Goal: Task Accomplishment & Management: Manage account settings

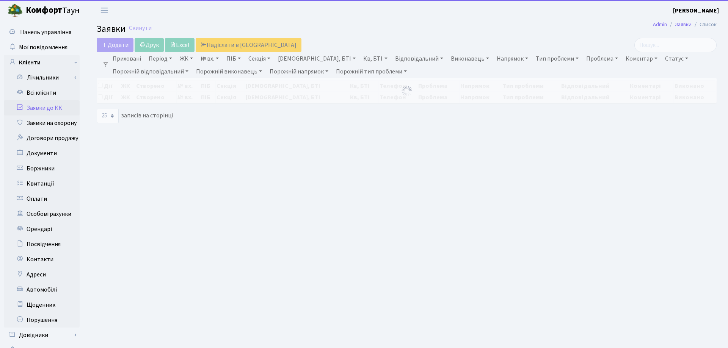
select select "25"
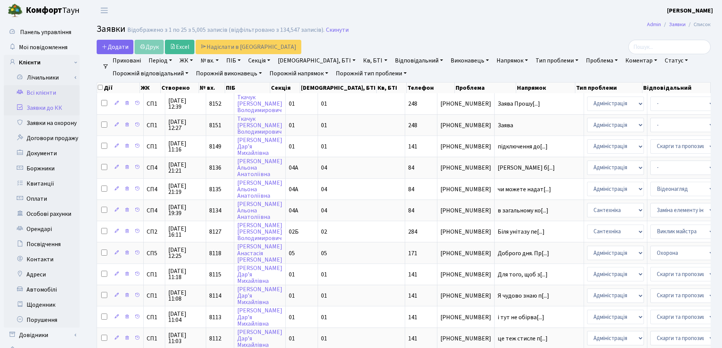
click at [50, 89] on link "Всі клієнти" at bounding box center [42, 92] width 76 height 15
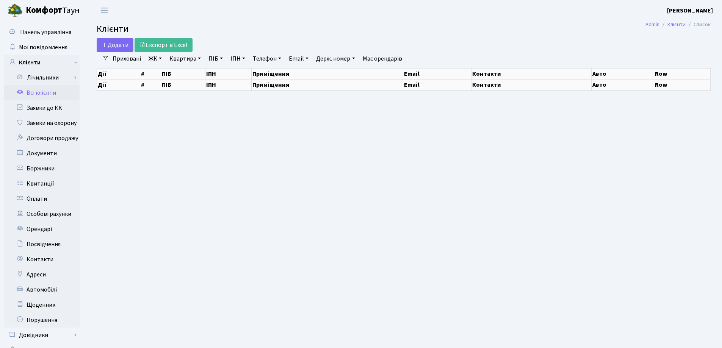
select select "25"
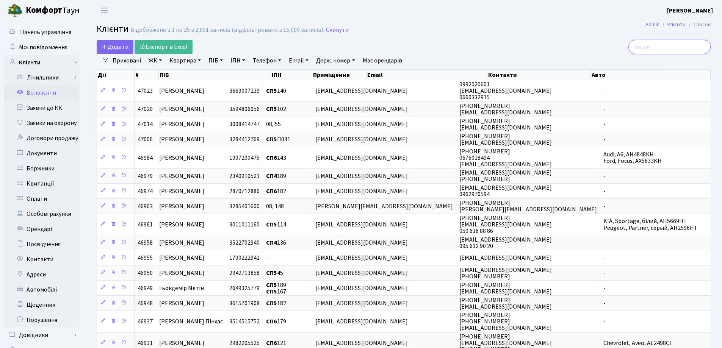
click at [679, 46] on input "search" at bounding box center [670, 47] width 82 height 14
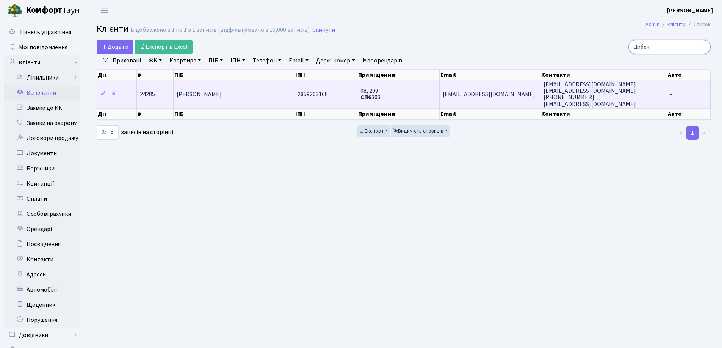
type input "Цибен"
click at [253, 99] on td "Цибенко Віра Василівна" at bounding box center [234, 93] width 121 height 27
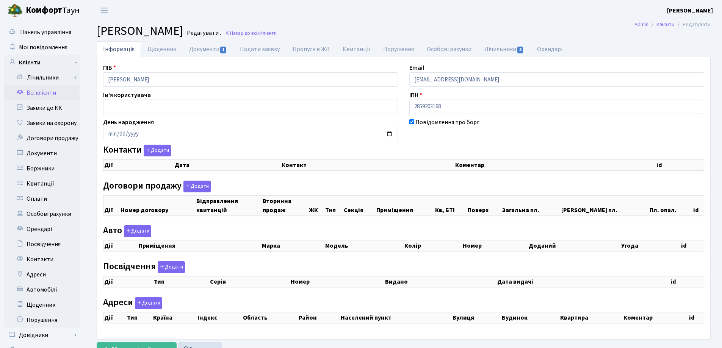
checkbox input "true"
select select "25"
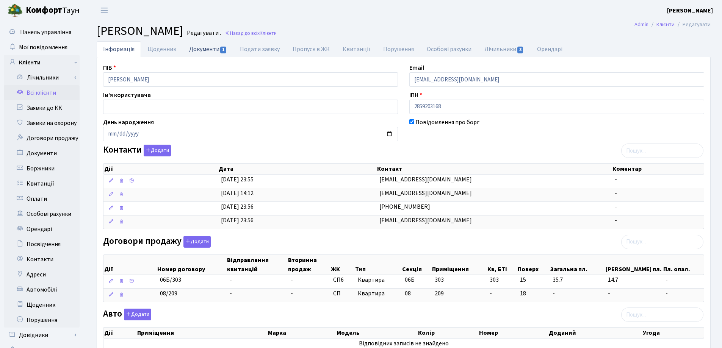
click at [201, 50] on link "Документи 1" at bounding box center [208, 49] width 51 height 16
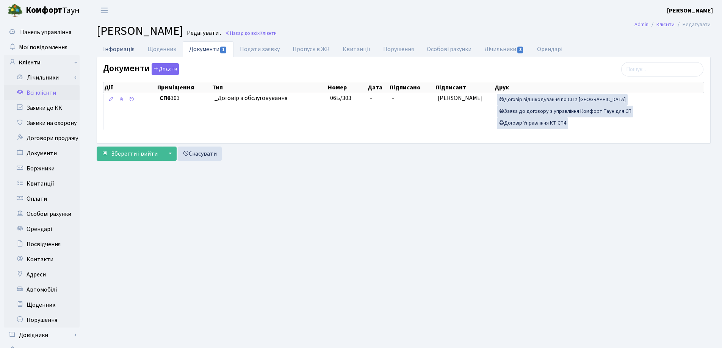
click at [124, 50] on link "Інформація" at bounding box center [119, 49] width 44 height 16
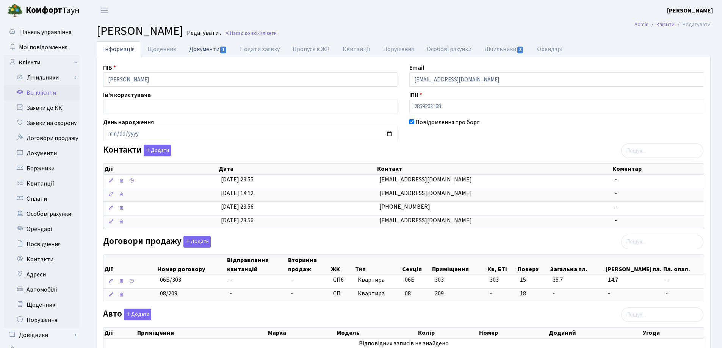
click at [204, 53] on link "Документи 1" at bounding box center [208, 49] width 51 height 16
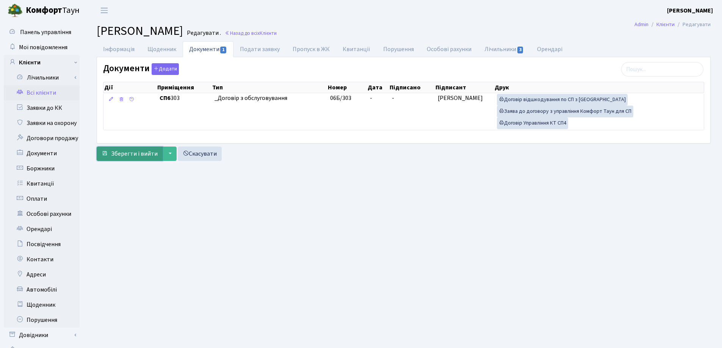
click at [133, 154] on span "Зберегти і вийти" at bounding box center [134, 154] width 47 height 8
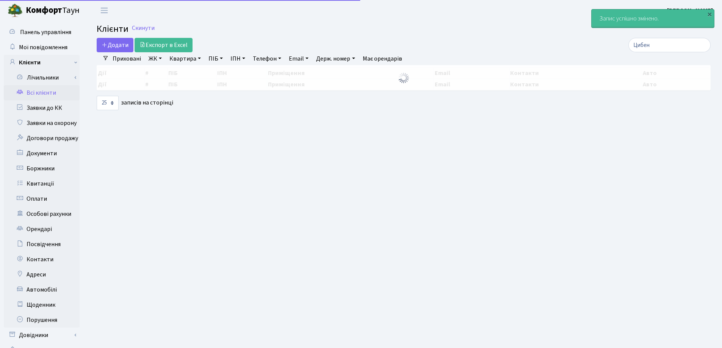
select select "25"
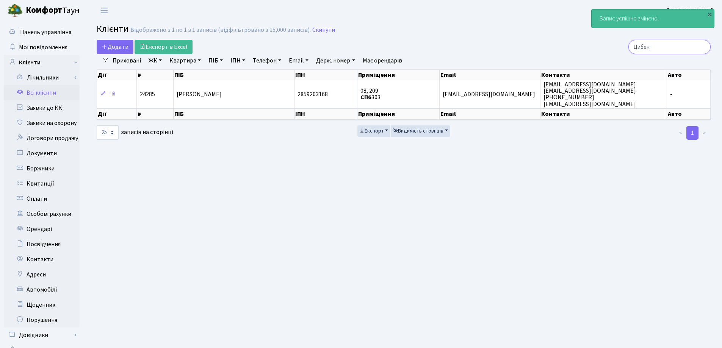
click at [702, 47] on input "Цибен" at bounding box center [670, 47] width 82 height 14
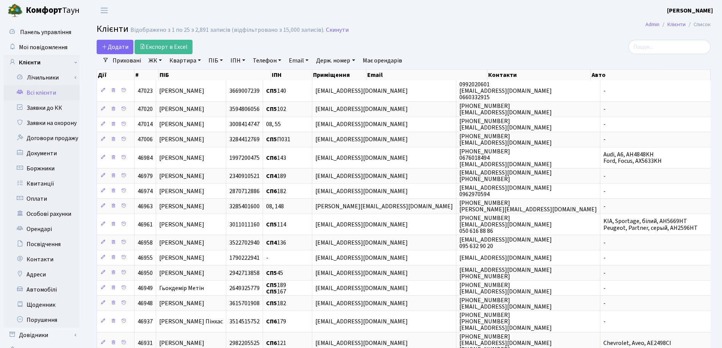
click at [199, 60] on link "Квартира" at bounding box center [185, 60] width 38 height 13
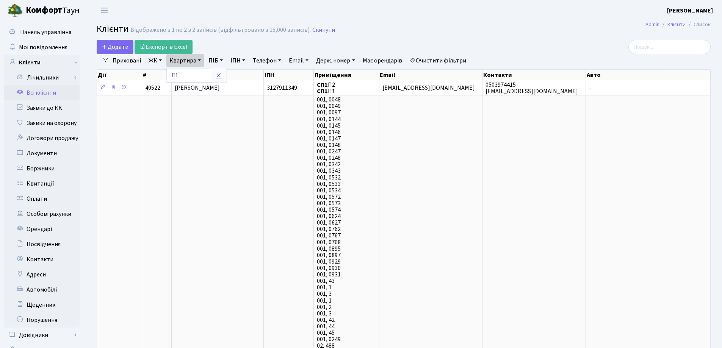
click at [221, 75] on icon at bounding box center [219, 75] width 6 height 6
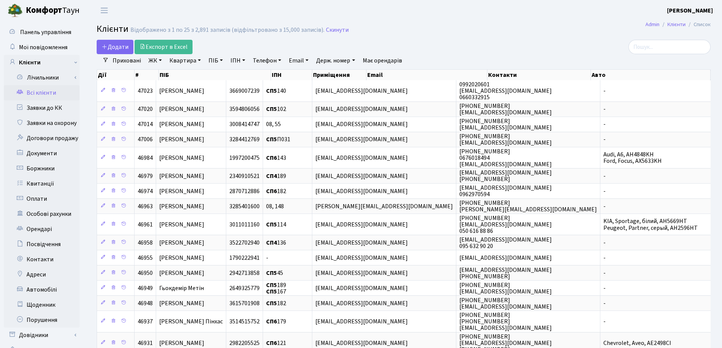
click at [199, 60] on link "Квартира" at bounding box center [185, 60] width 38 height 13
click at [199, 71] on input "text" at bounding box center [189, 75] width 44 height 14
type input "1001"
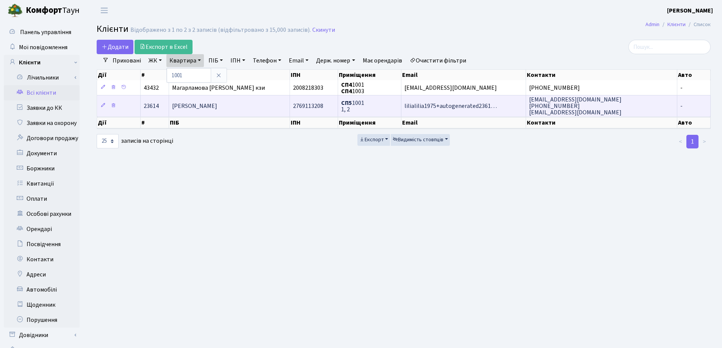
click at [239, 106] on td "[PERSON_NAME]" at bounding box center [229, 105] width 121 height 21
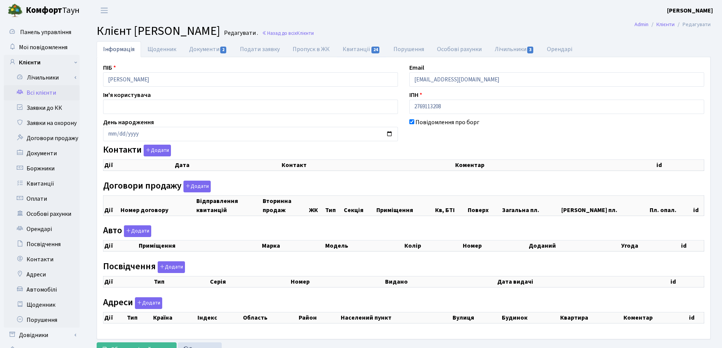
click at [348, 50] on link "Квитанції 24" at bounding box center [361, 49] width 50 height 16
select select "25"
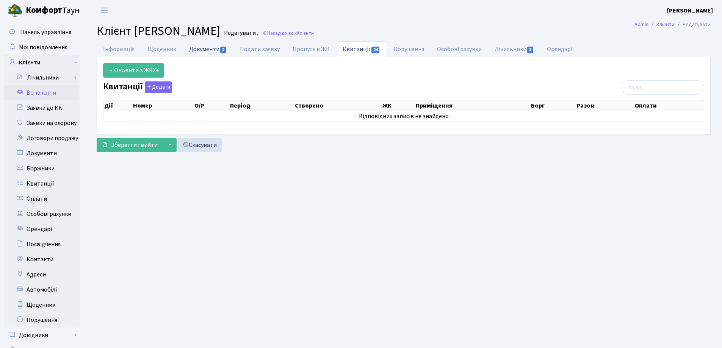
click at [206, 51] on link "Документи 2" at bounding box center [208, 49] width 51 height 16
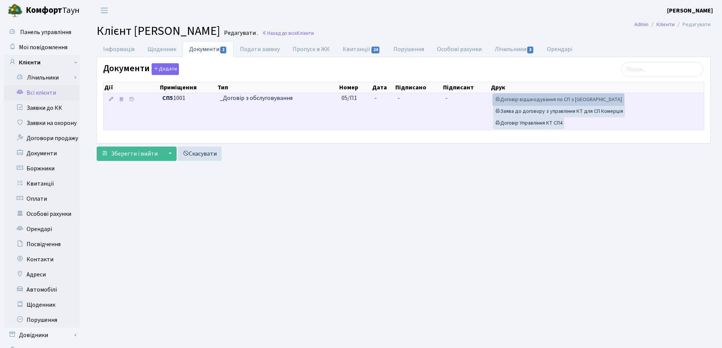
click at [540, 100] on link "Договір відшкодування по СП з Екві" at bounding box center [558, 100] width 131 height 12
click at [533, 125] on link "Договір Управління КТ СП4" at bounding box center [528, 124] width 71 height 12
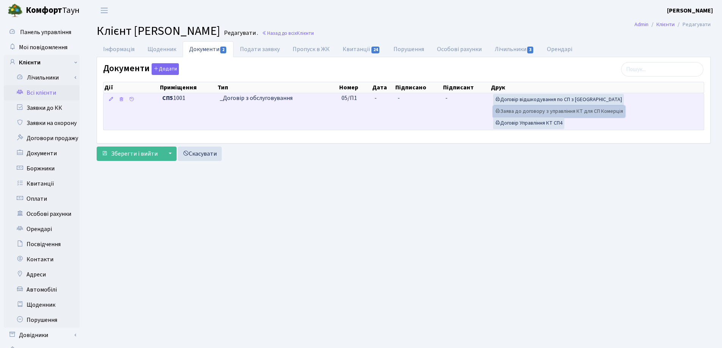
click at [525, 111] on link "Заява до договору з управління КТ для СП Комерція" at bounding box center [559, 112] width 132 height 12
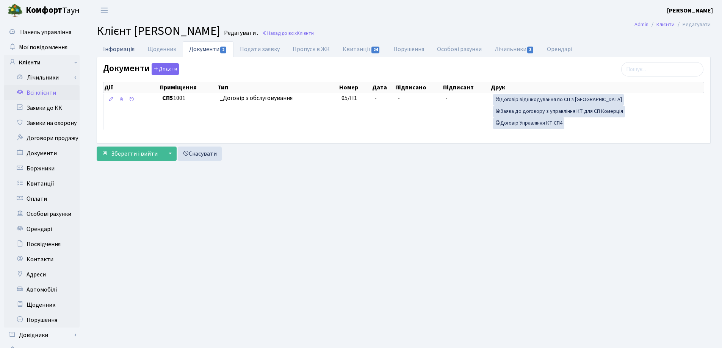
click at [121, 52] on link "Інформація" at bounding box center [119, 49] width 44 height 16
select select "25"
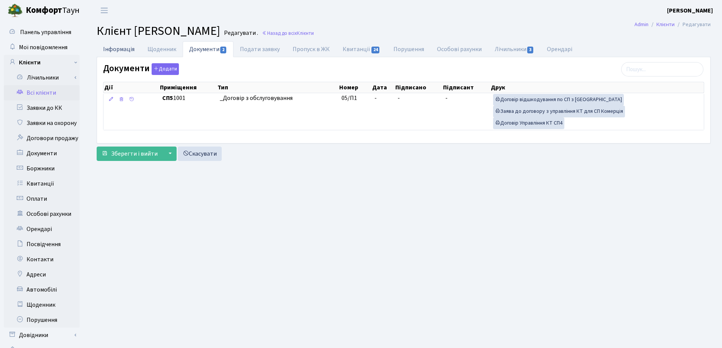
select select "25"
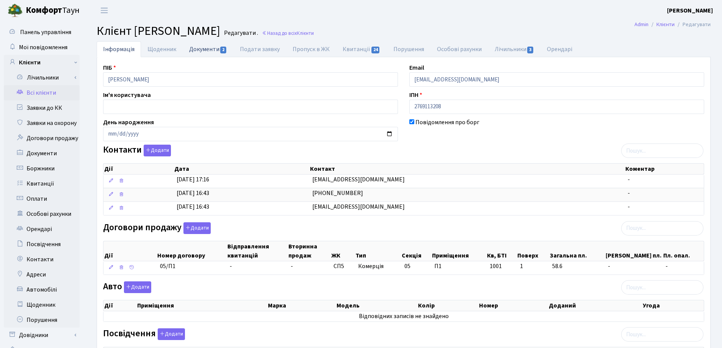
click at [197, 47] on link "Документи 2" at bounding box center [208, 49] width 51 height 16
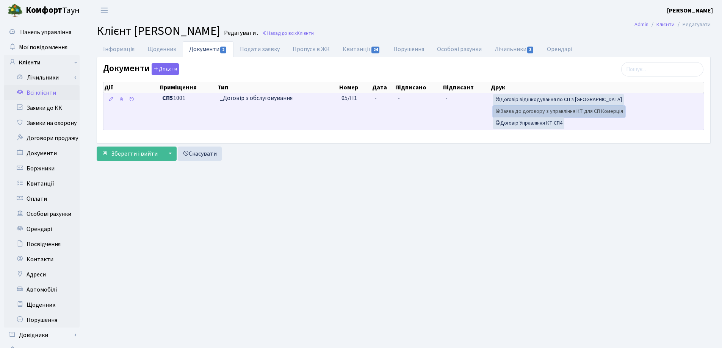
click at [519, 110] on link "Заява до договору з управління КТ для СП Комерція" at bounding box center [559, 112] width 132 height 12
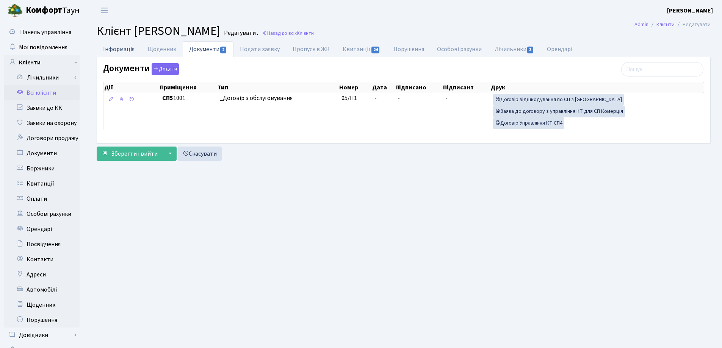
click at [113, 51] on link "Інформація" at bounding box center [119, 49] width 44 height 16
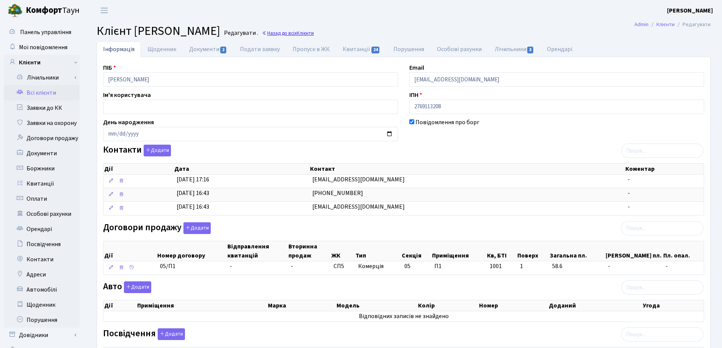
click at [314, 31] on link "Назад до всіх Клієнти" at bounding box center [288, 33] width 52 height 7
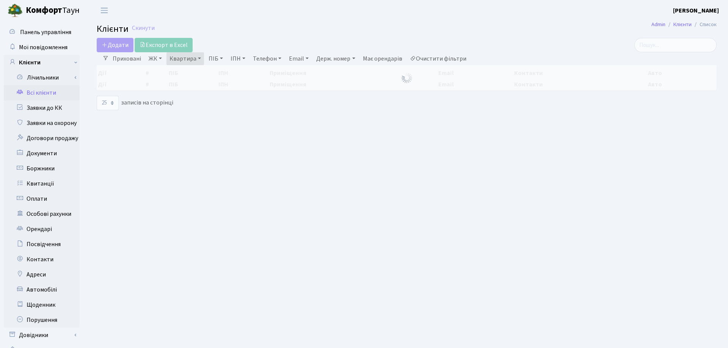
select select "25"
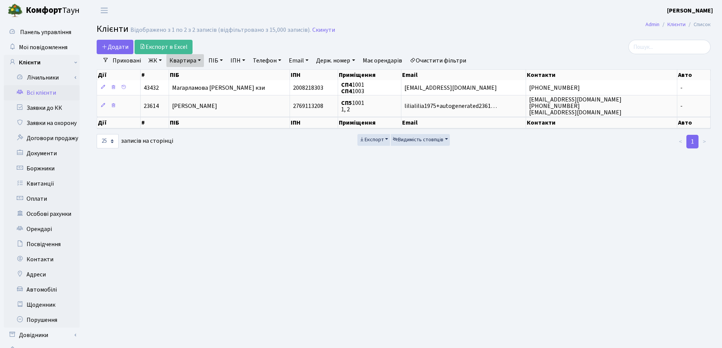
click at [200, 60] on link "Квартира" at bounding box center [185, 60] width 38 height 13
click at [221, 77] on icon at bounding box center [219, 75] width 6 height 6
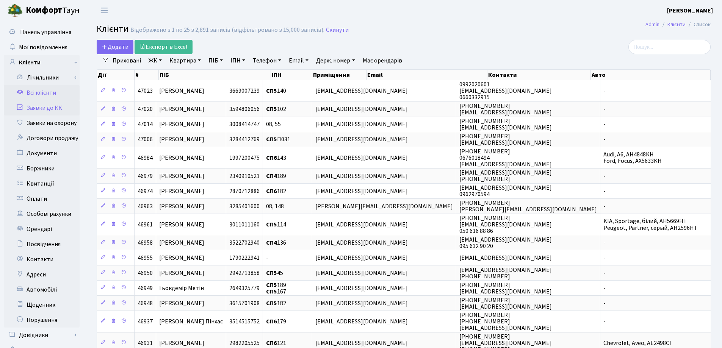
click at [47, 107] on link "Заявки до КК" at bounding box center [42, 107] width 76 height 15
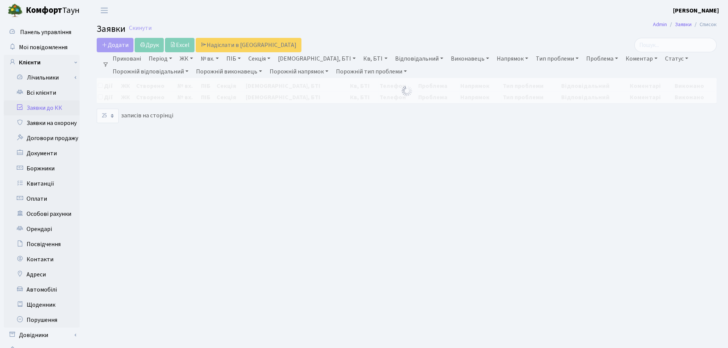
select select "25"
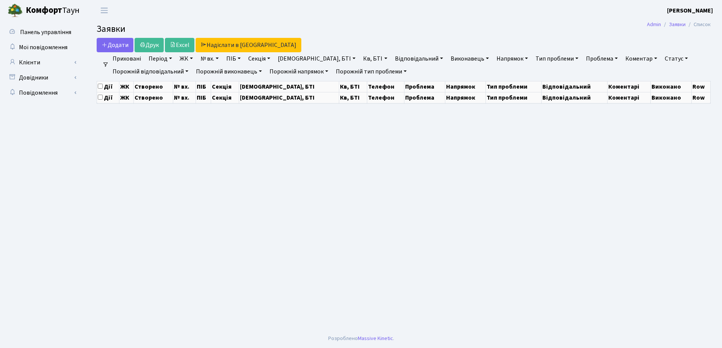
select select "25"
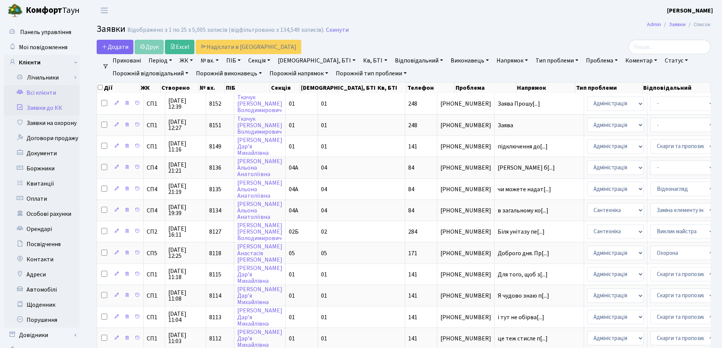
click at [37, 91] on link "Всі клієнти" at bounding box center [42, 92] width 76 height 15
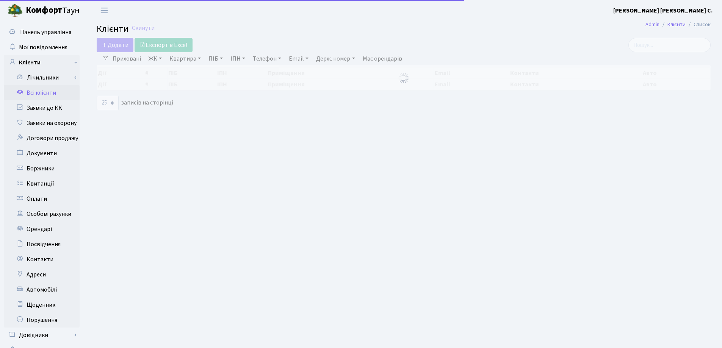
select select "25"
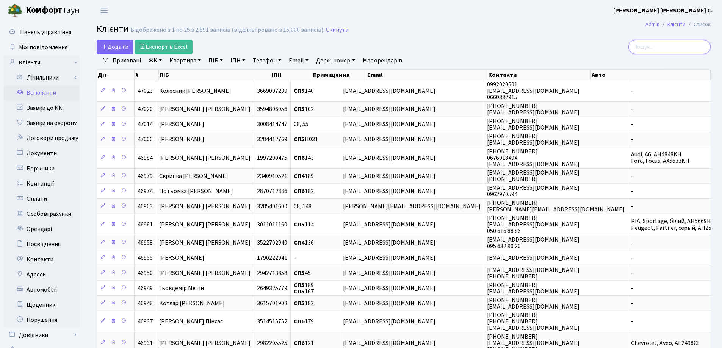
click at [668, 50] on input "search" at bounding box center [670, 47] width 82 height 14
click at [198, 60] on link "Квартира" at bounding box center [185, 60] width 38 height 13
click at [198, 74] on input "text" at bounding box center [189, 75] width 44 height 14
type input "26"
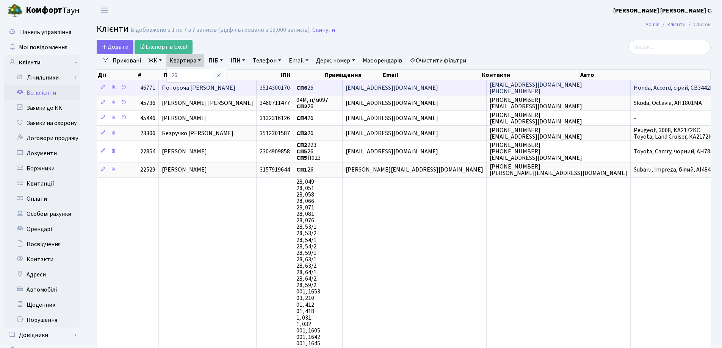
click at [243, 88] on td "[PERSON_NAME]" at bounding box center [208, 87] width 98 height 15
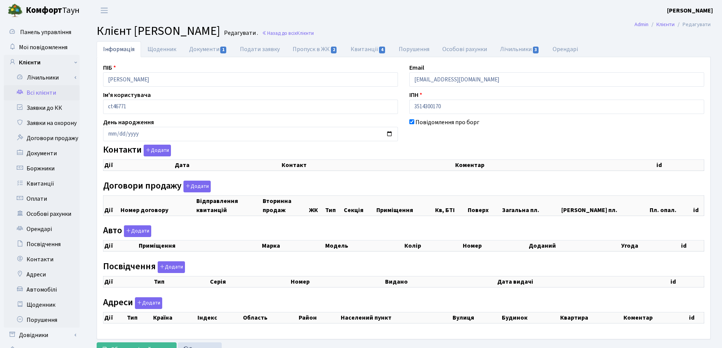
checkbox input "true"
select select "25"
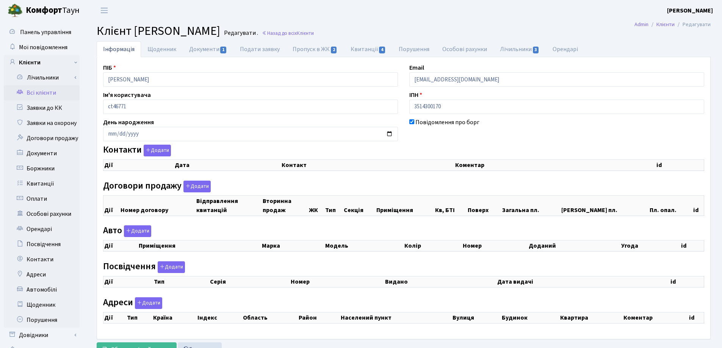
select select "25"
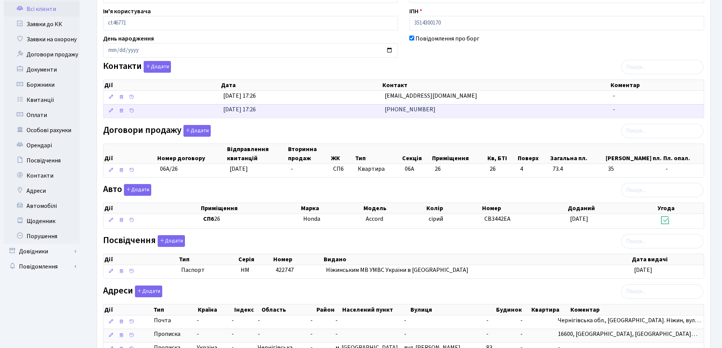
scroll to position [38, 0]
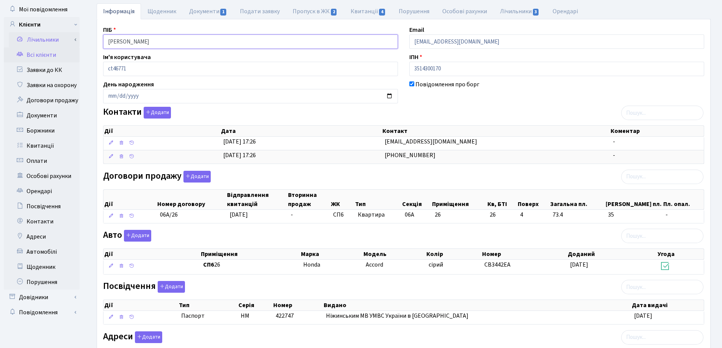
drag, startPoint x: 198, startPoint y: 45, endPoint x: 79, endPoint y: 40, distance: 118.8
click at [79, 40] on div "Панель управління Мої повідомлення Клієнти Лічильники Показання" at bounding box center [361, 210] width 722 height 454
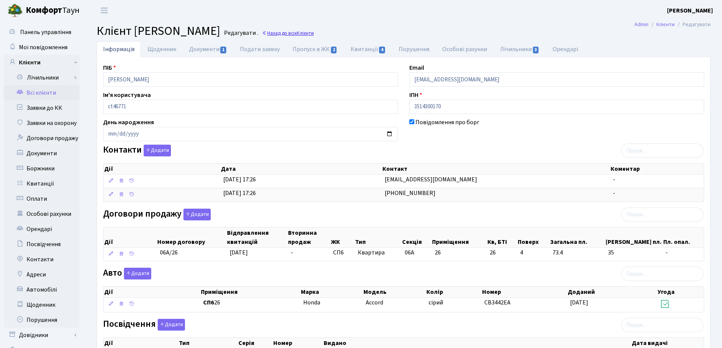
click at [314, 33] on link "Назад до всіх Клієнти" at bounding box center [288, 33] width 52 height 7
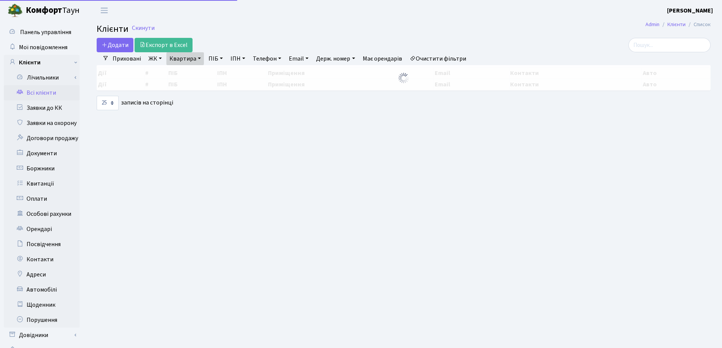
select select "25"
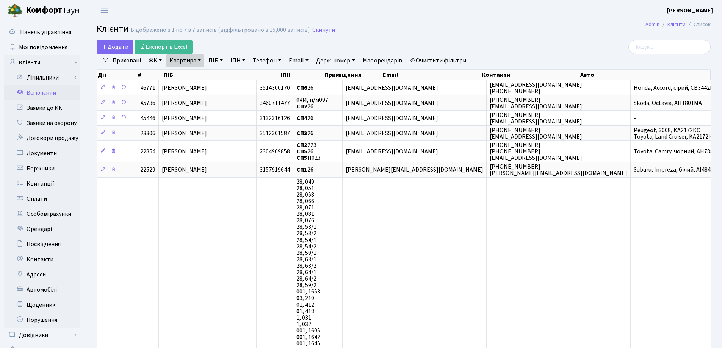
click at [199, 59] on link "Квартира" at bounding box center [185, 60] width 38 height 13
click at [221, 75] on icon at bounding box center [219, 75] width 6 height 6
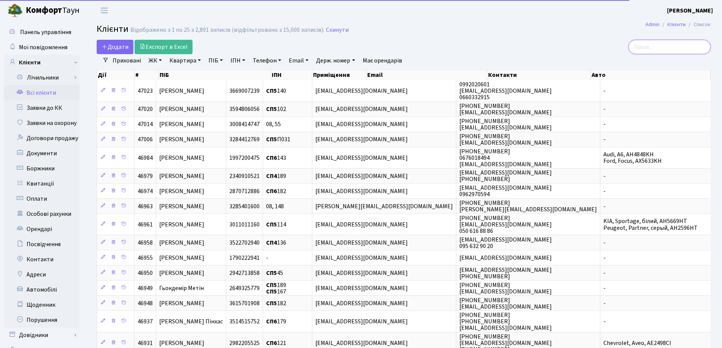
click at [666, 47] on input "search" at bounding box center [670, 47] width 82 height 14
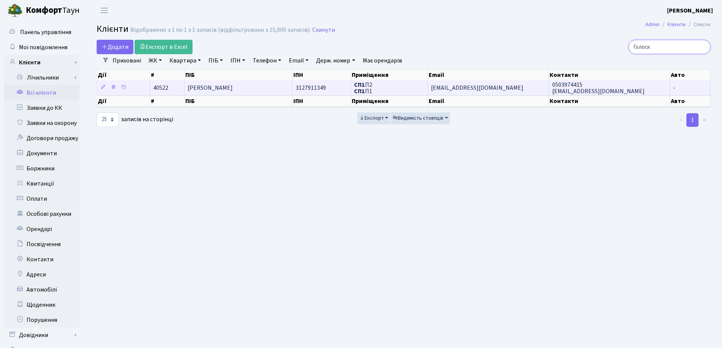
type input "Голоск"
click at [256, 89] on td "[PERSON_NAME]" at bounding box center [239, 87] width 108 height 15
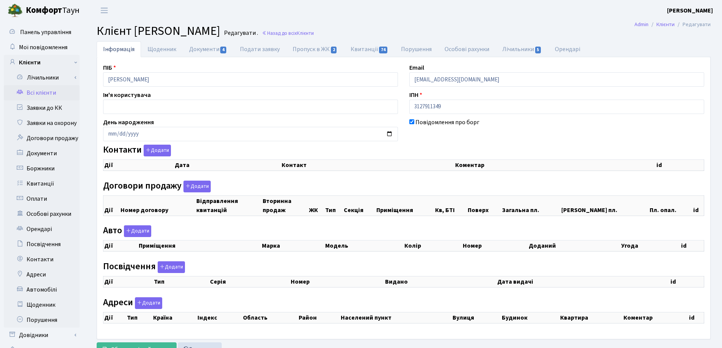
checkbox input "true"
select select "25"
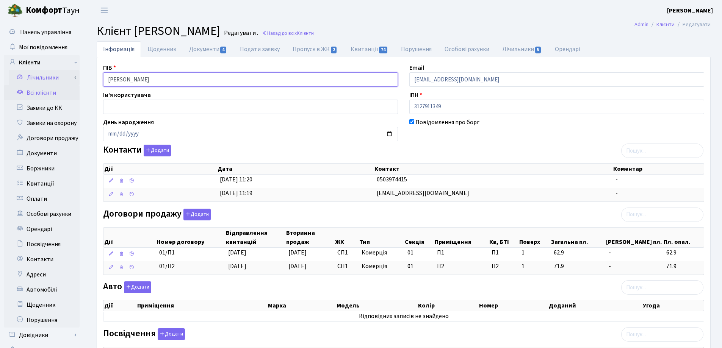
drag, startPoint x: 198, startPoint y: 76, endPoint x: 70, endPoint y: 83, distance: 128.3
click at [70, 83] on div "Панель управління Мої повідомлення Клієнти Лічильники Показання" at bounding box center [361, 246] width 722 height 450
click at [320, 16] on header "Комфорт Таун Лоскутова В. С. Мій обліковий запис Вийти" at bounding box center [361, 10] width 722 height 21
click at [314, 33] on link "Назад до всіх Клієнти" at bounding box center [288, 33] width 52 height 7
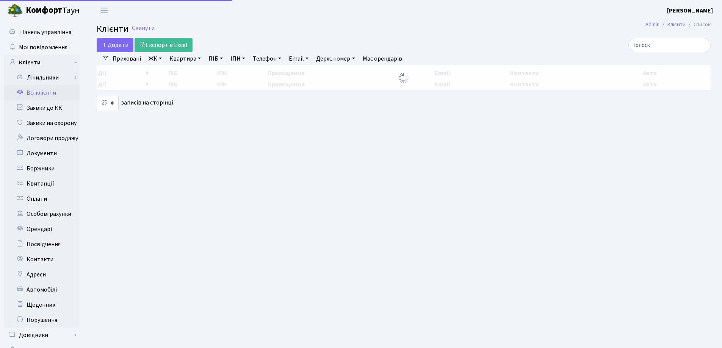
select select "25"
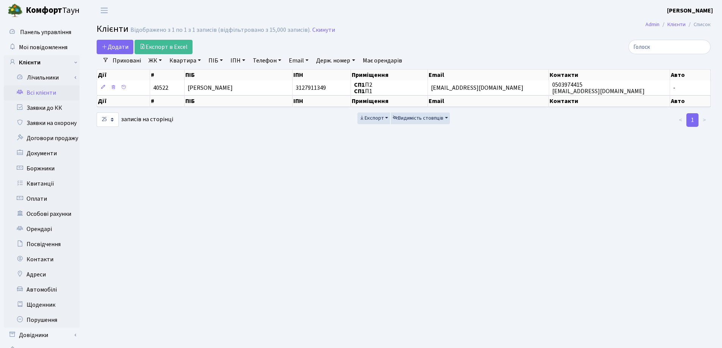
click at [199, 59] on link "Квартира" at bounding box center [185, 60] width 38 height 13
click at [702, 48] on input "Голоск" at bounding box center [670, 47] width 82 height 14
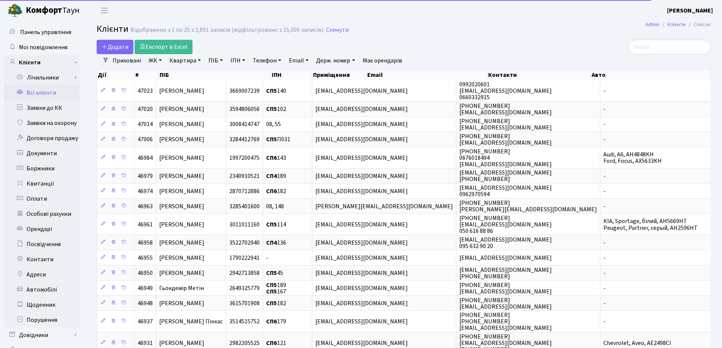
click at [199, 60] on link "Квартира" at bounding box center [185, 60] width 38 height 13
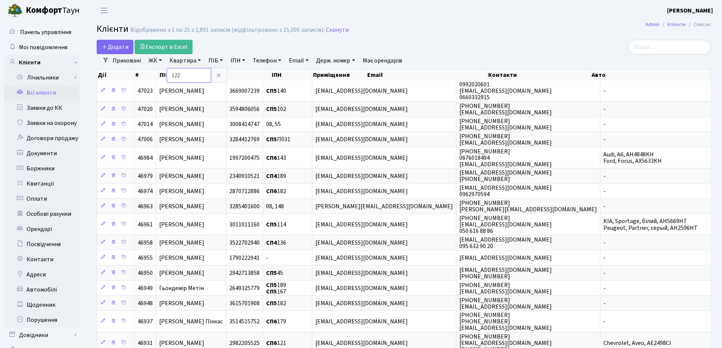
type input "122"
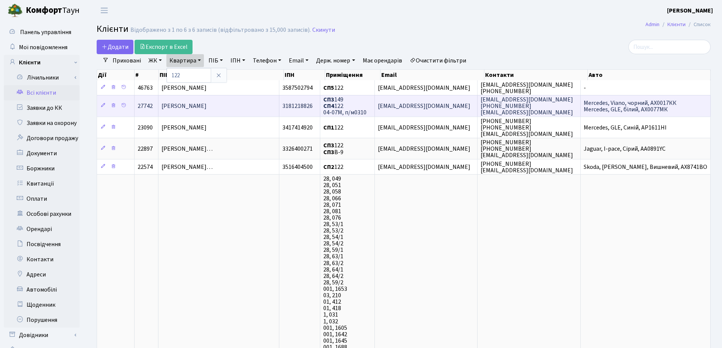
click at [207, 109] on span "[PERSON_NAME]" at bounding box center [183, 106] width 45 height 8
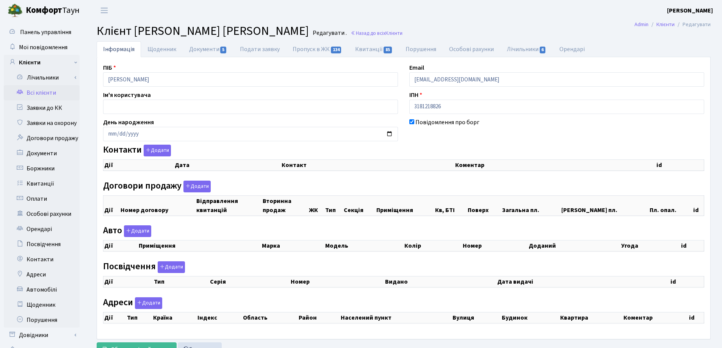
checkbox input "true"
select select "25"
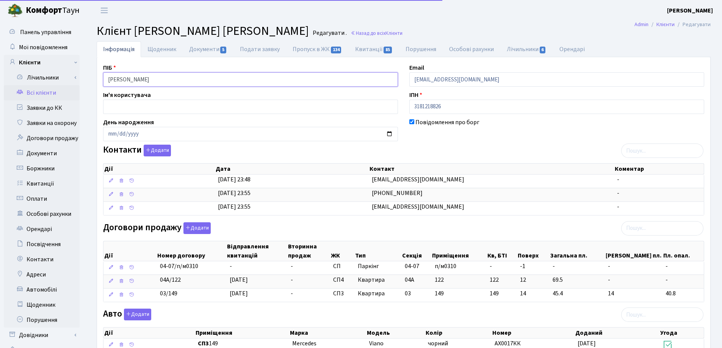
drag, startPoint x: 219, startPoint y: 83, endPoint x: 86, endPoint y: 82, distance: 133.1
click at [86, 82] on div "Інформація Щоденник Документи 5 Подати заявку Пропуск в ЖК 134 Квитанції 85 Пор…" at bounding box center [403, 292] width 637 height 502
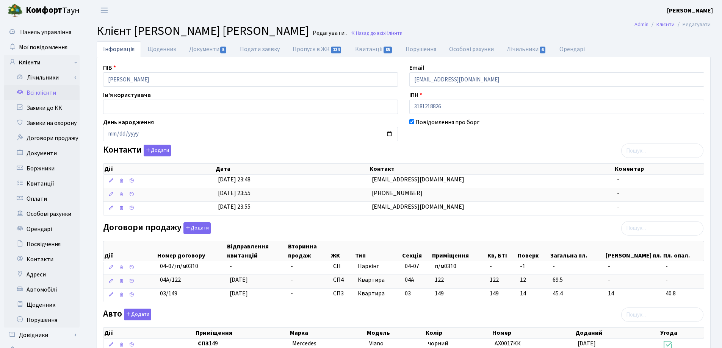
click at [439, 11] on header "Комфорт Таун Лоскутова В. С. Мій обліковий запис Вийти" at bounding box center [361, 10] width 722 height 21
click at [364, 33] on link "Назад до всіх Клієнти" at bounding box center [377, 33] width 52 height 7
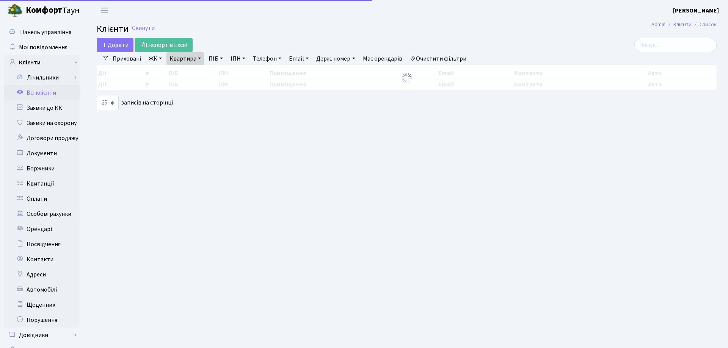
select select "25"
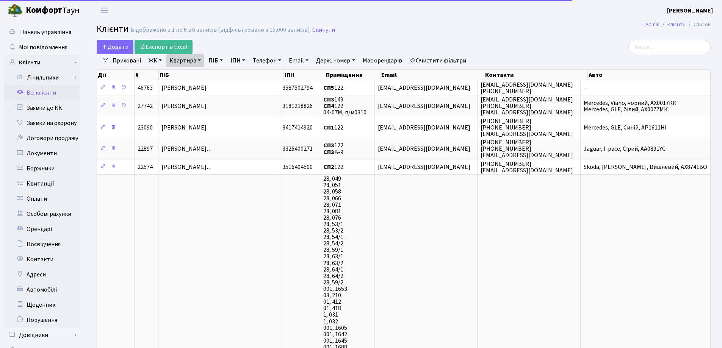
click at [200, 57] on link "Квартира" at bounding box center [185, 60] width 38 height 13
click at [199, 69] on input "122" at bounding box center [189, 75] width 44 height 14
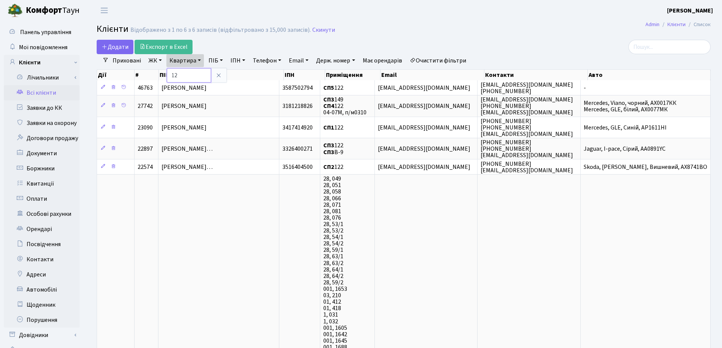
type input "1"
type input "28"
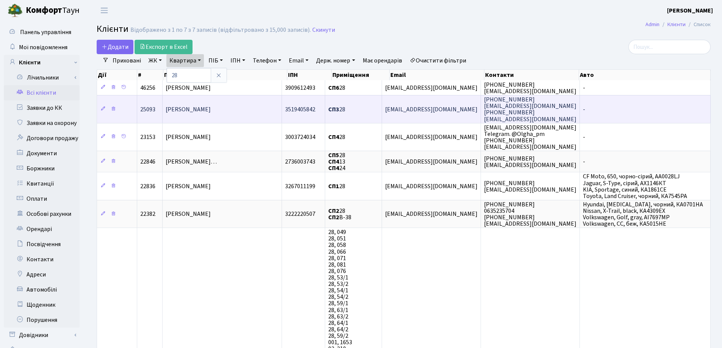
click at [189, 105] on span "[PERSON_NAME]" at bounding box center [188, 109] width 45 height 8
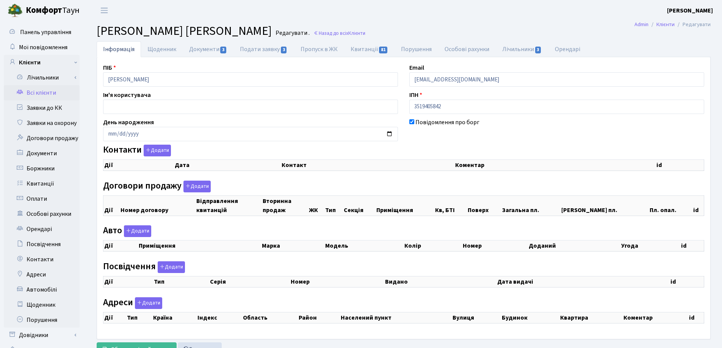
select select "25"
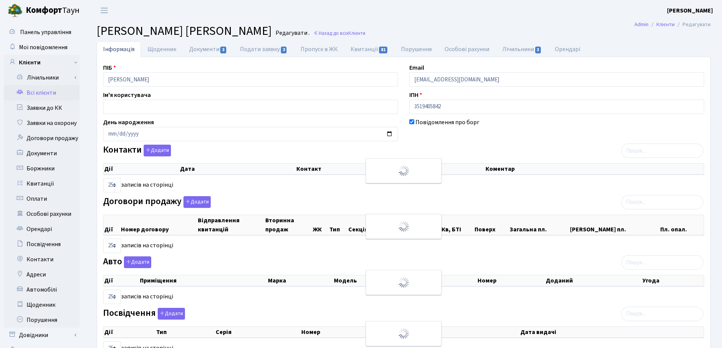
checkbox input "true"
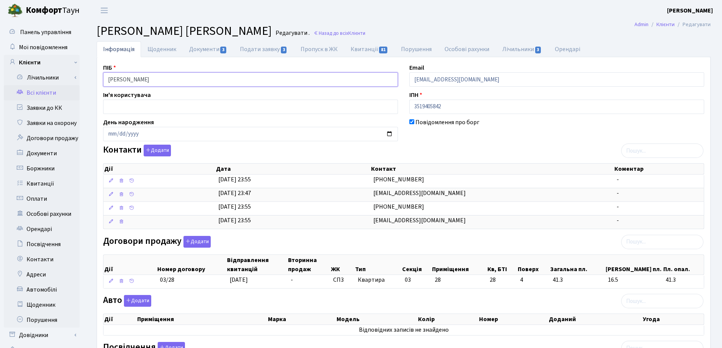
drag, startPoint x: 219, startPoint y: 84, endPoint x: 88, endPoint y: 82, distance: 131.6
click at [88, 82] on div "Інформація Щоденник Документи 3 Подати заявку 3 Пропуск в ЖК Квитанції 81 Поруш…" at bounding box center [403, 283] width 637 height 484
click at [346, 32] on link "Назад до всіх Клієнти" at bounding box center [340, 33] width 52 height 7
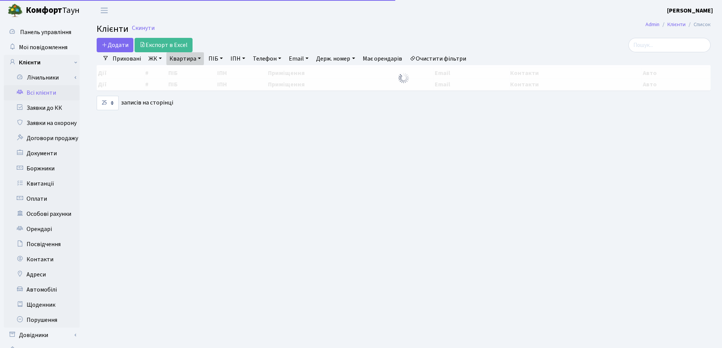
select select "25"
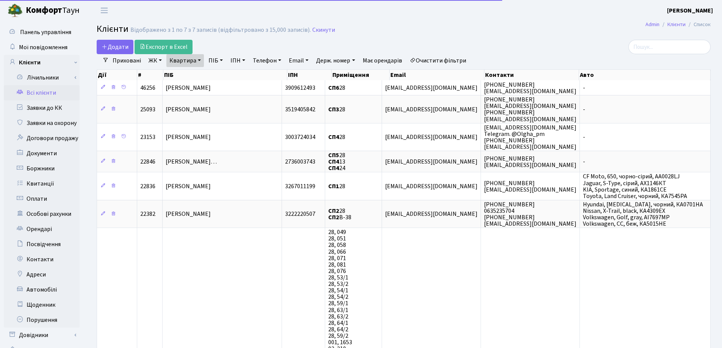
click at [200, 60] on link "Квартира" at bounding box center [185, 60] width 38 height 13
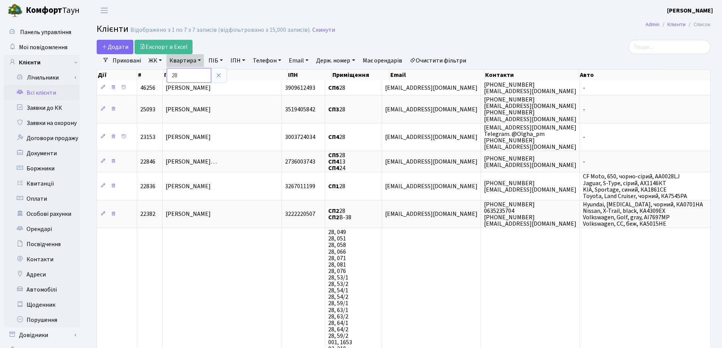
click at [203, 69] on input "28" at bounding box center [189, 75] width 44 height 14
type input "2"
type input "71"
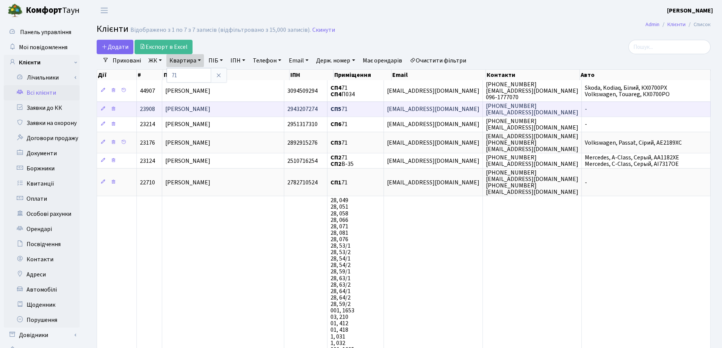
click at [207, 111] on span "Самченко Олександр Миколайович" at bounding box center [187, 109] width 45 height 8
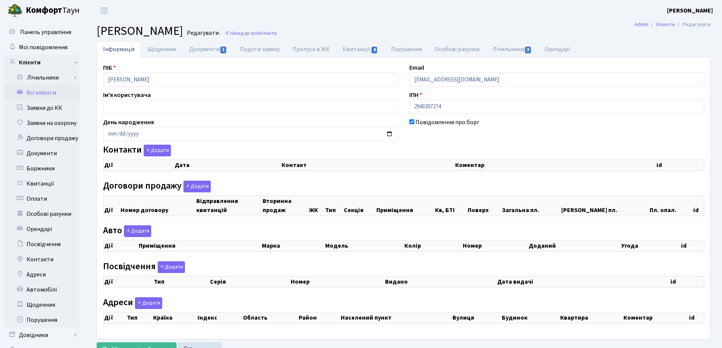
checkbox input "true"
select select "25"
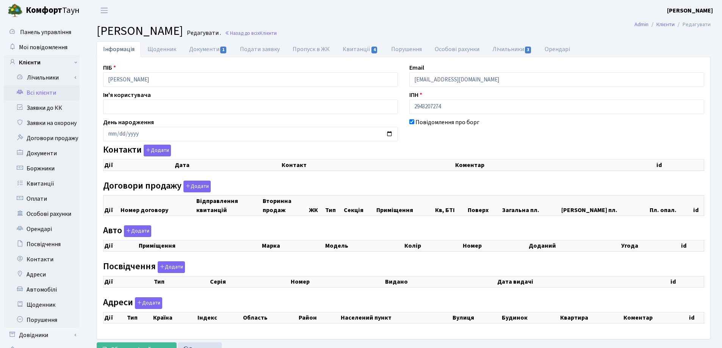
select select "25"
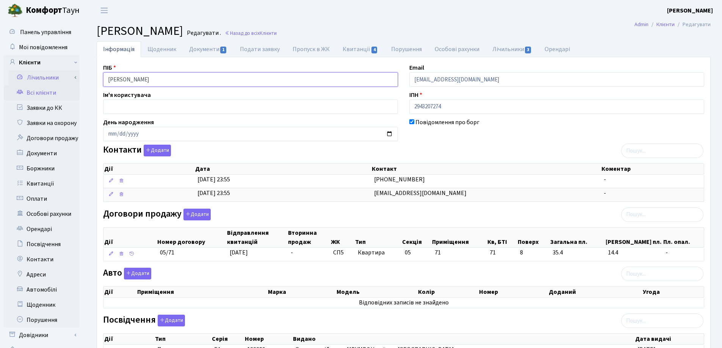
drag, startPoint x: 229, startPoint y: 80, endPoint x: 74, endPoint y: 82, distance: 154.3
click at [74, 82] on div "Панель управління Мої повідомлення Клієнти Лічильники Показання" at bounding box center [361, 252] width 722 height 463
click at [567, 17] on header "Комфорт Таун Лоскутова В. С. Мій обліковий запис Вийти" at bounding box center [361, 10] width 722 height 21
click at [277, 33] on link "Назад до всіх Клієнти" at bounding box center [251, 33] width 52 height 7
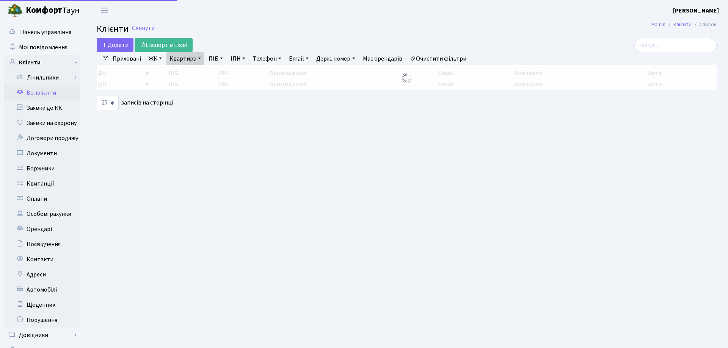
select select "25"
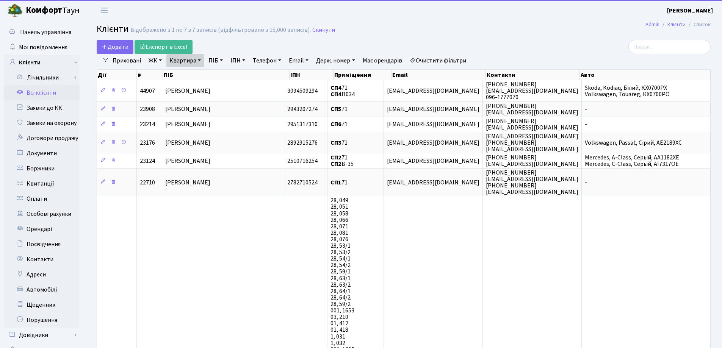
click at [200, 60] on link "Квартира" at bounding box center [185, 60] width 38 height 13
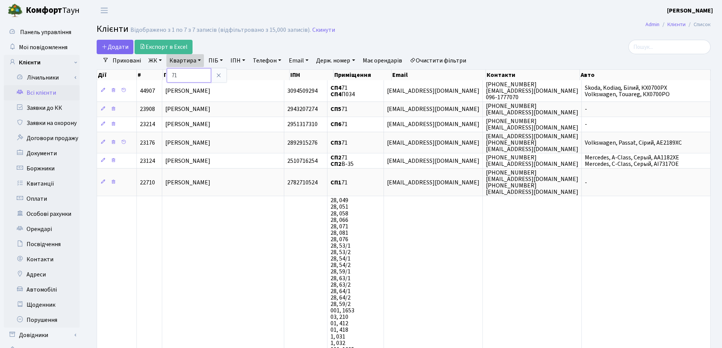
click at [201, 71] on input "71" at bounding box center [189, 75] width 44 height 14
type input "7"
type input "6"
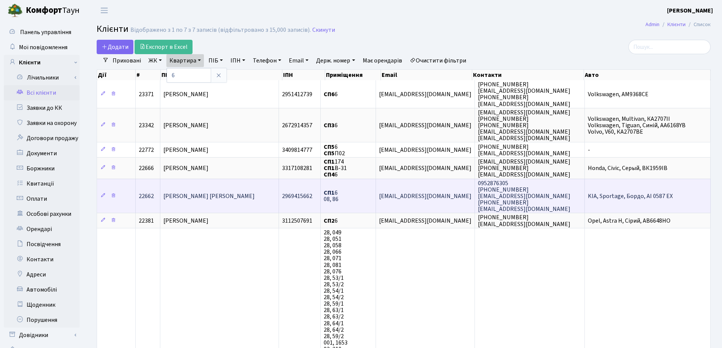
click at [198, 192] on span "Дрейт Галина Віталіївна" at bounding box center [208, 196] width 91 height 8
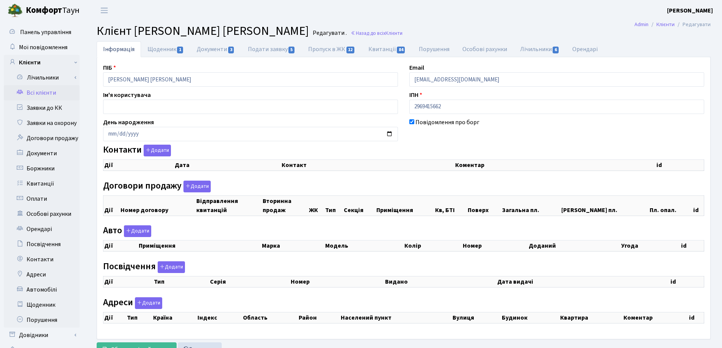
select select "25"
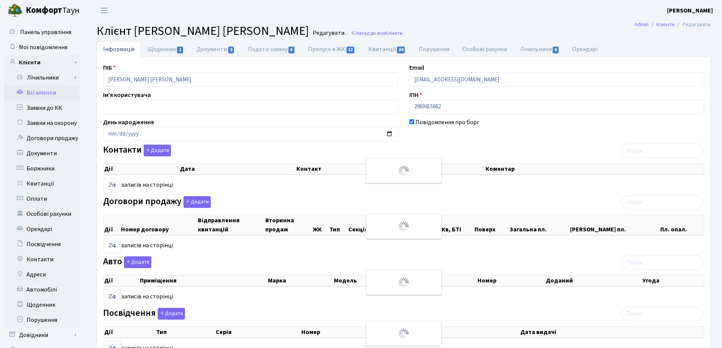
checkbox input "true"
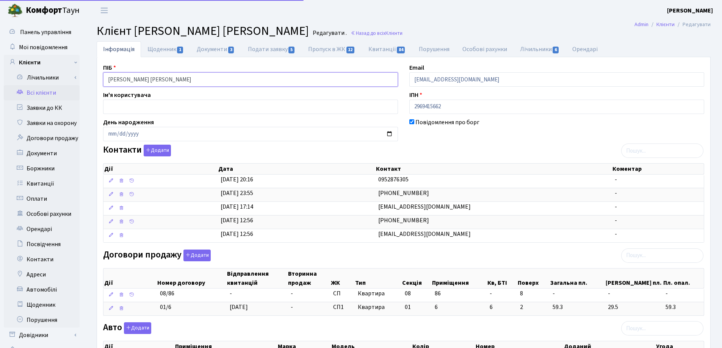
drag, startPoint x: 212, startPoint y: 83, endPoint x: 111, endPoint y: 76, distance: 101.1
click at [77, 76] on div "Панель управління Мої повідомлення Клієнти Лічильники Показання" at bounding box center [361, 309] width 722 height 577
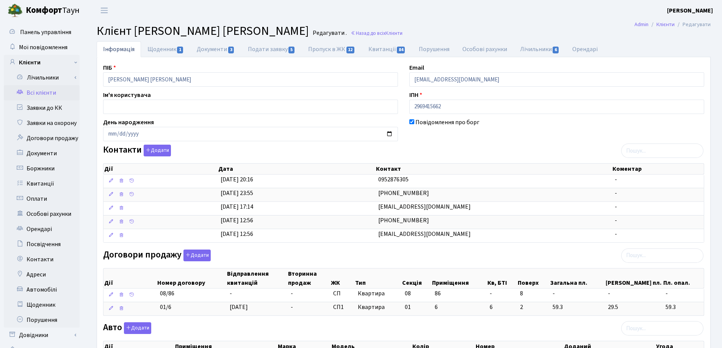
click at [381, 17] on header "Комфорт Таун Лоскутова В. С. Мій обліковий запис Вийти" at bounding box center [361, 10] width 722 height 21
click at [351, 31] on link "Назад до всіх Клієнти" at bounding box center [377, 33] width 52 height 7
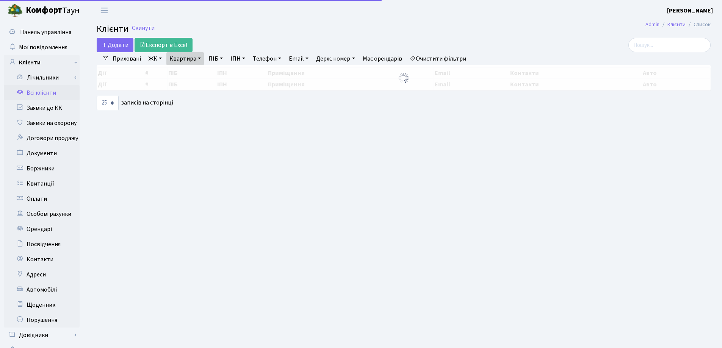
select select "25"
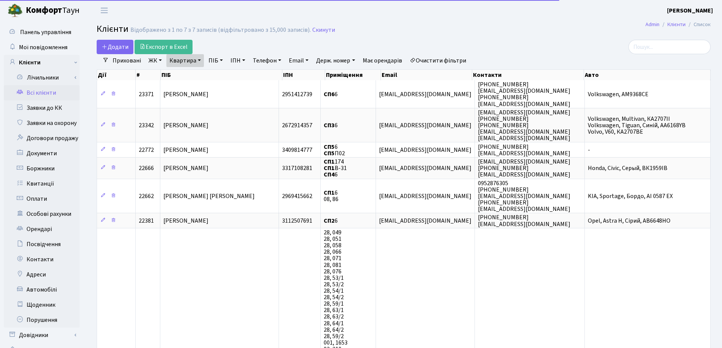
click at [201, 60] on link "Квартира" at bounding box center [185, 60] width 38 height 13
click at [204, 71] on input "6" at bounding box center [189, 75] width 44 height 14
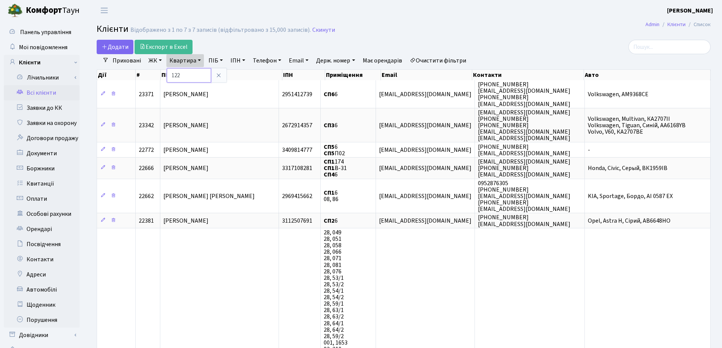
type input "122"
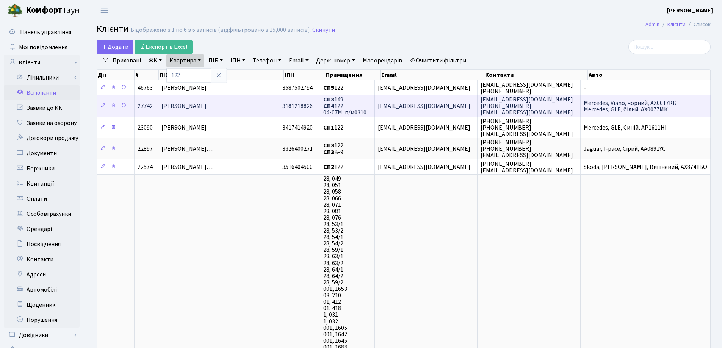
click at [192, 105] on span "[PERSON_NAME]" at bounding box center [183, 106] width 45 height 8
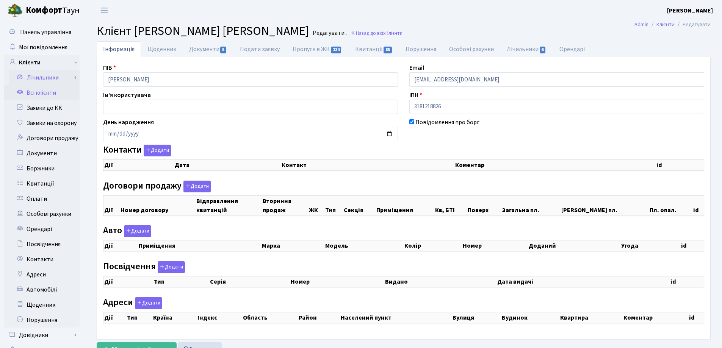
click at [69, 77] on div "Панель управління Мої повідомлення Клієнти Лічильники Показання" at bounding box center [361, 191] width 722 height 341
checkbox input "true"
select select "25"
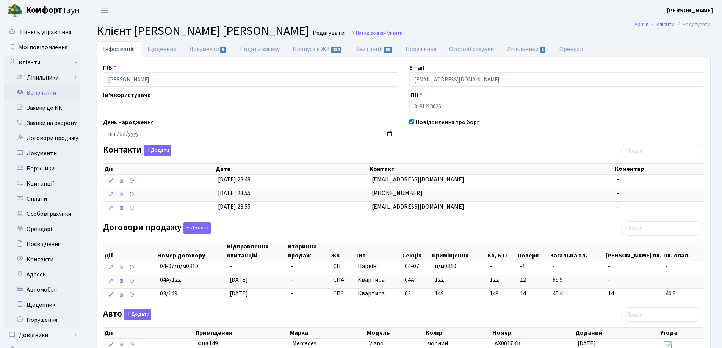
click at [417, 30] on h2 "Клієнт Ломська [PERSON_NAME] . Назад до всіх Клієнти" at bounding box center [404, 31] width 614 height 14
click at [311, 50] on link "Пропуск в ЖК 134" at bounding box center [317, 49] width 62 height 16
select select "25"
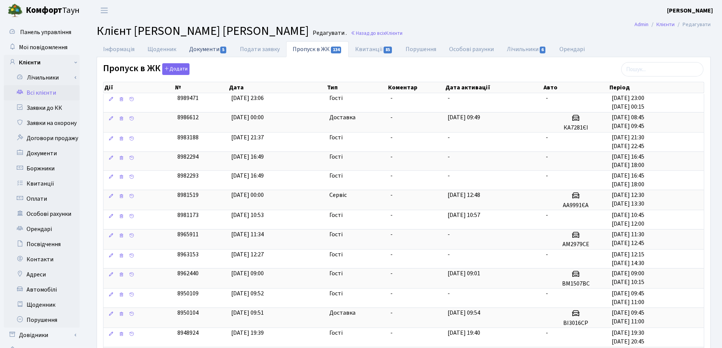
click at [202, 50] on link "Документи 5" at bounding box center [208, 49] width 51 height 16
select select "25"
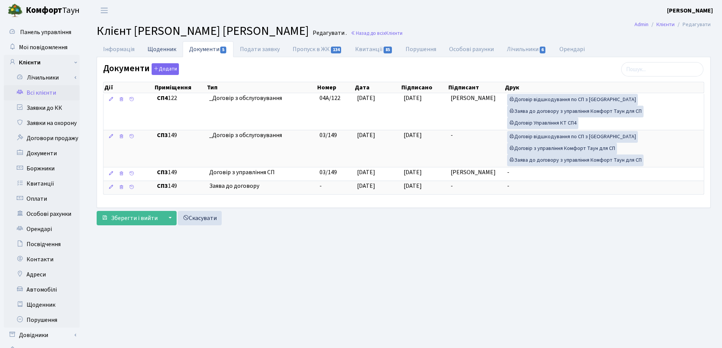
click at [155, 49] on link "Щоденник" at bounding box center [162, 49] width 42 height 16
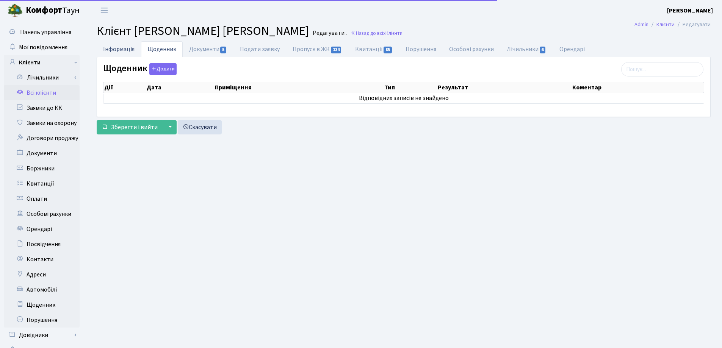
click at [113, 46] on link "Інформація" at bounding box center [119, 49] width 44 height 16
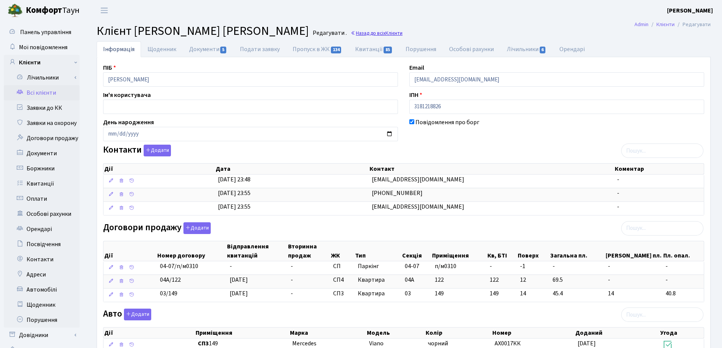
click at [363, 32] on link "Назад до всіх Клієнти" at bounding box center [377, 33] width 52 height 7
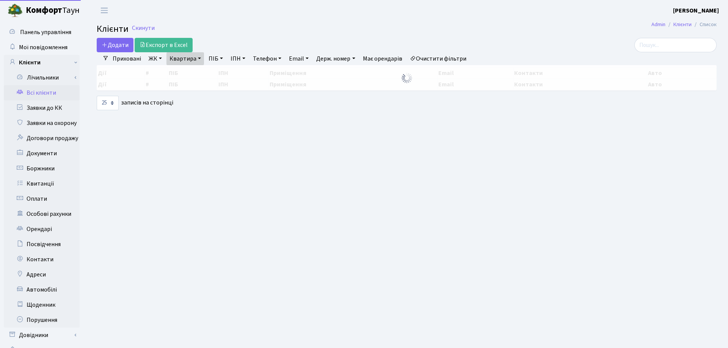
select select "25"
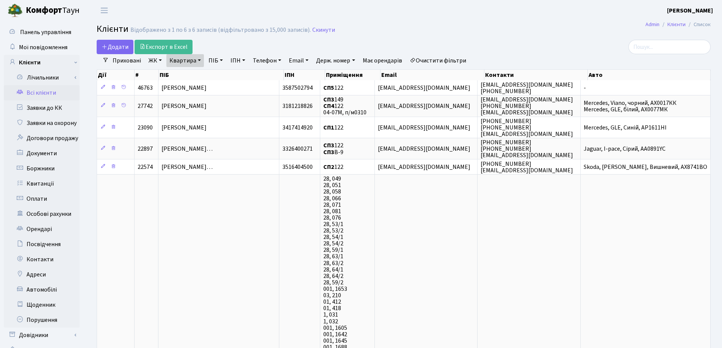
click at [200, 59] on link "Квартира" at bounding box center [185, 60] width 38 height 13
click at [222, 76] on icon at bounding box center [219, 75] width 6 height 6
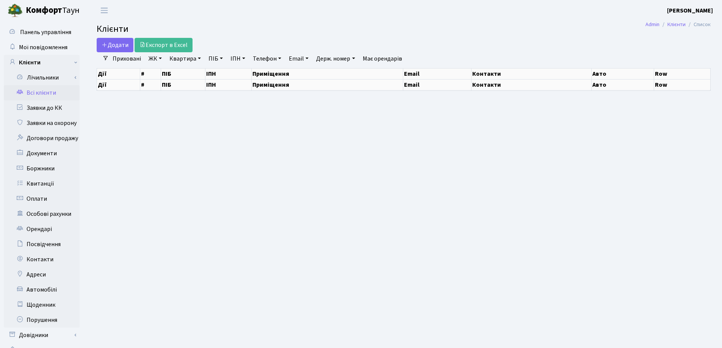
select select "25"
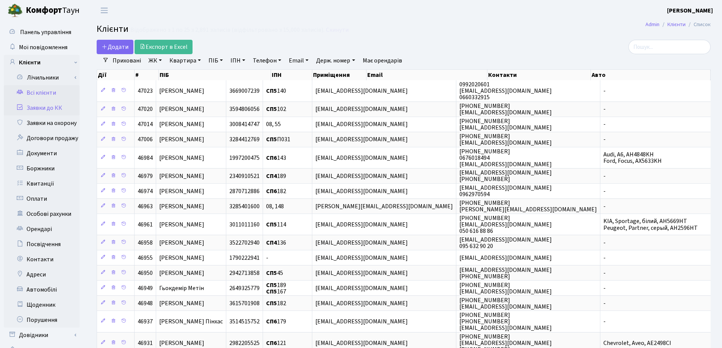
click at [44, 108] on link "Заявки до КК" at bounding box center [42, 107] width 76 height 15
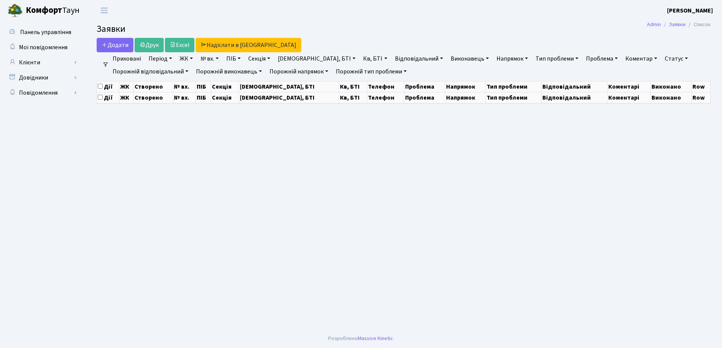
select select "25"
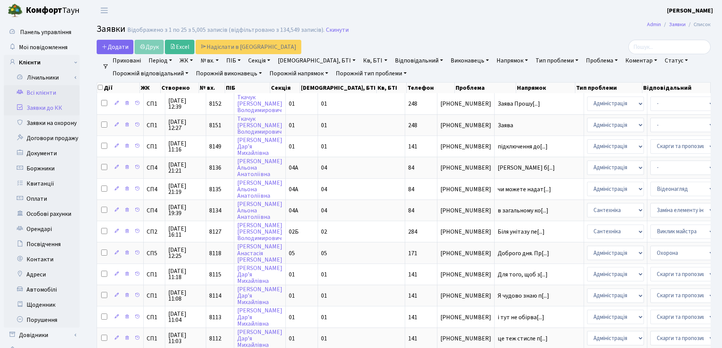
click at [41, 92] on link "Всі клієнти" at bounding box center [42, 92] width 76 height 15
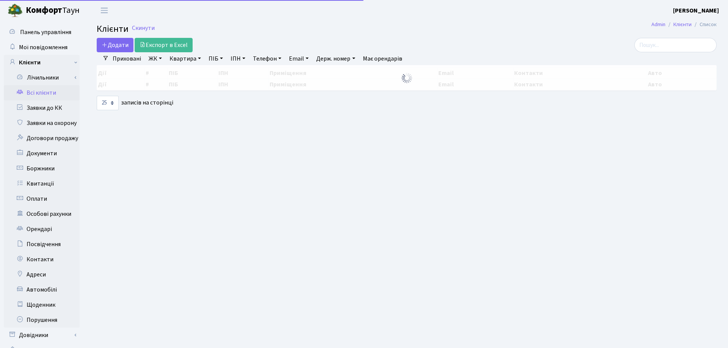
select select "25"
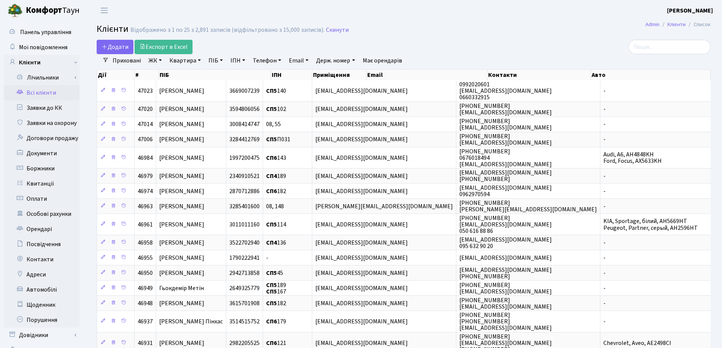
click at [199, 59] on link "Квартира" at bounding box center [185, 60] width 38 height 13
type input "75"
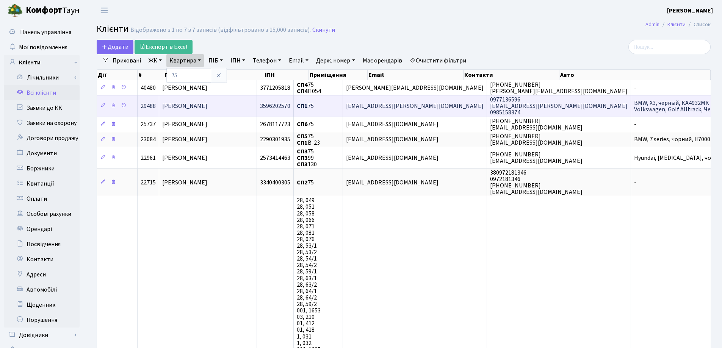
click at [201, 105] on span "[PERSON_NAME]" at bounding box center [184, 106] width 45 height 8
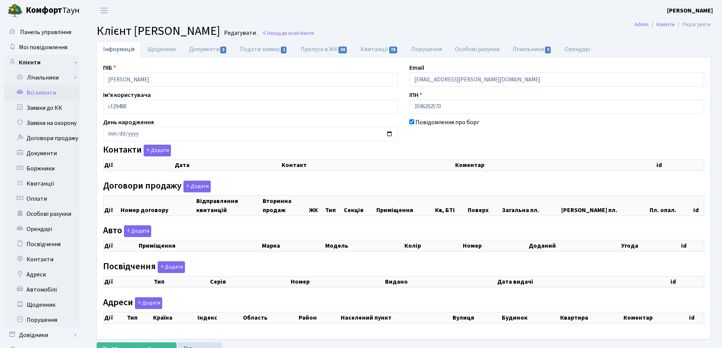
checkbox input "true"
select select "25"
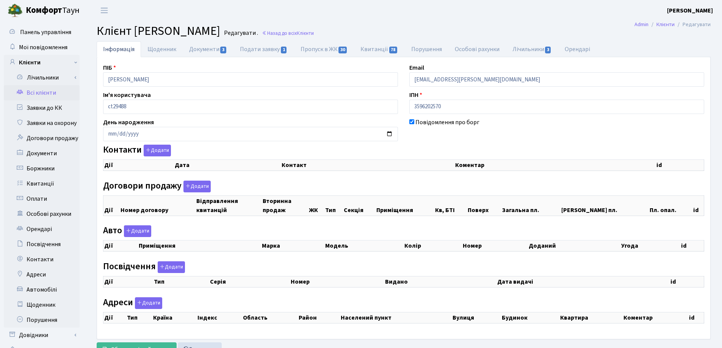
select select "25"
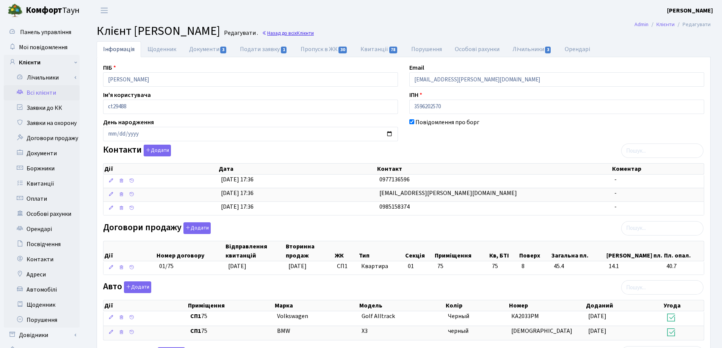
click at [314, 34] on link "Назад до всіх Клієнти" at bounding box center [288, 33] width 52 height 7
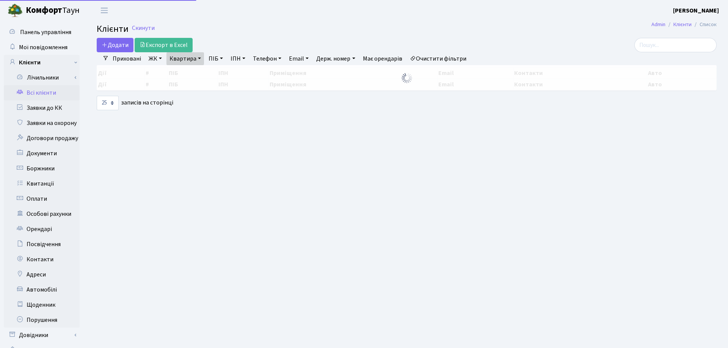
select select "25"
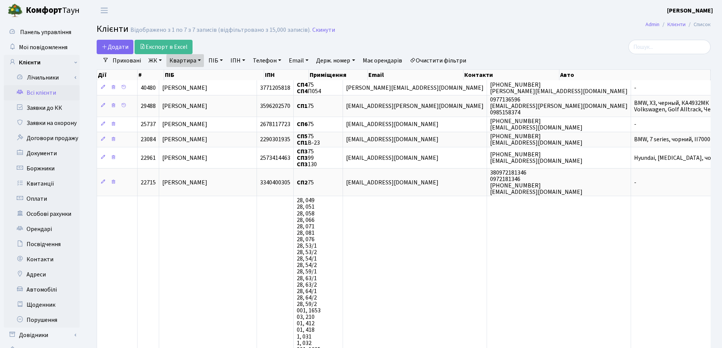
drag, startPoint x: 199, startPoint y: 61, endPoint x: 199, endPoint y: 66, distance: 4.6
click at [199, 62] on link "Квартира" at bounding box center [185, 60] width 38 height 13
click at [221, 77] on icon at bounding box center [219, 75] width 6 height 6
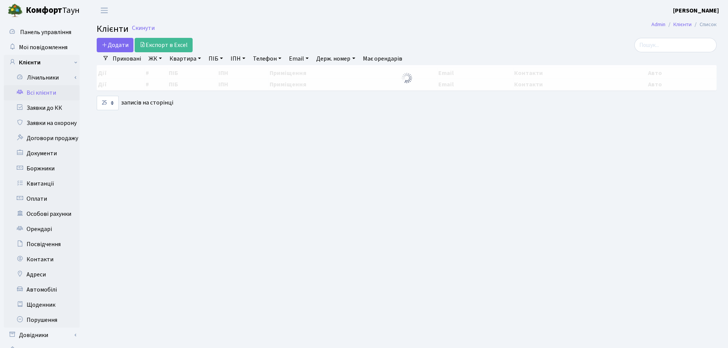
select select "25"
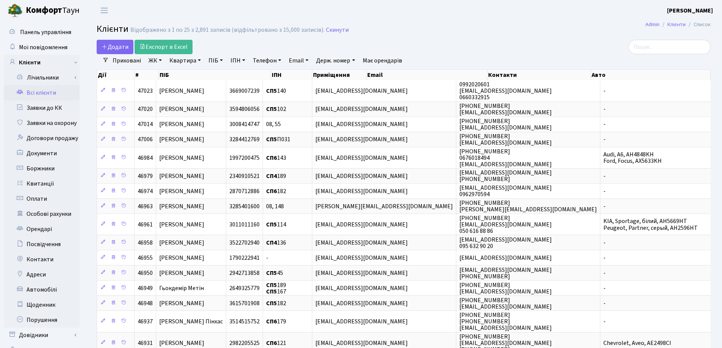
click at [198, 60] on link "Квартира" at bounding box center [185, 60] width 38 height 13
type input "75"
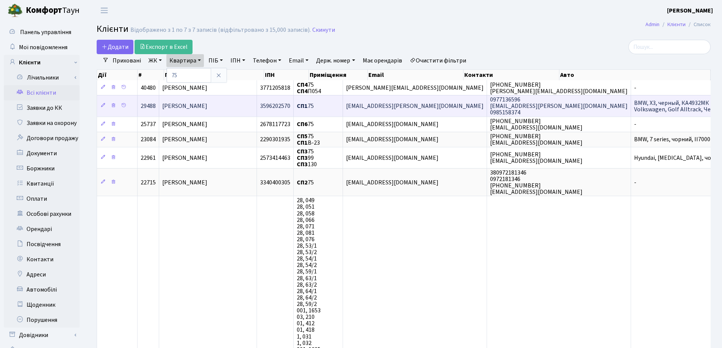
click at [207, 102] on span "[PERSON_NAME]" at bounding box center [184, 106] width 45 height 8
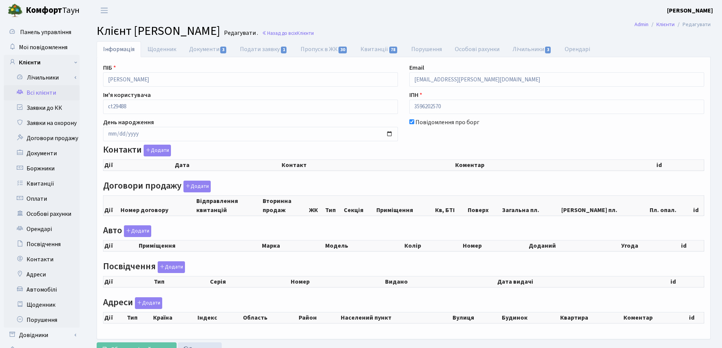
select select "25"
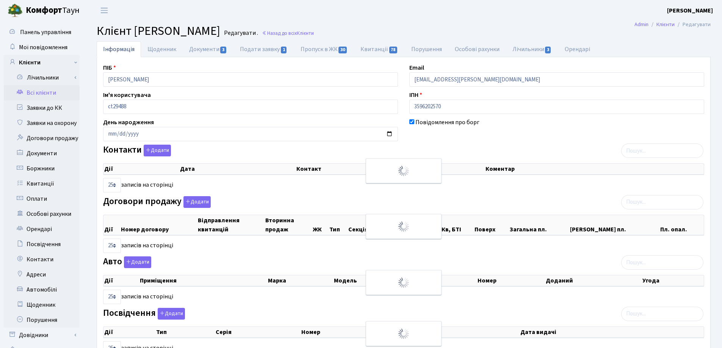
checkbox input "true"
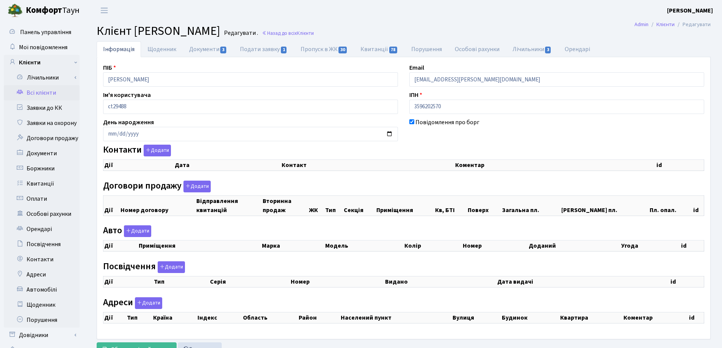
select select "25"
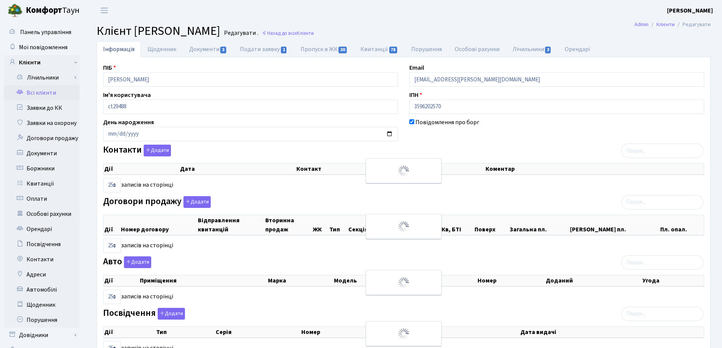
checkbox input "true"
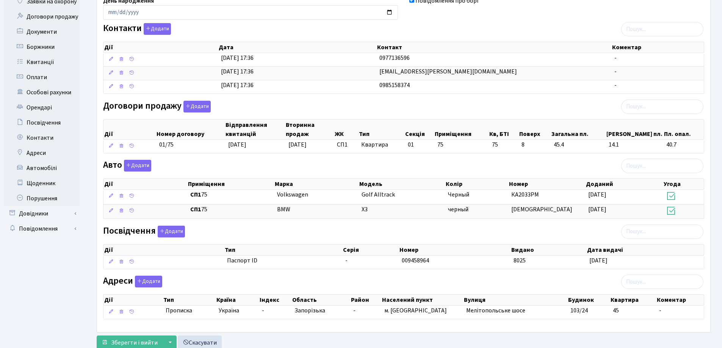
scroll to position [146, 0]
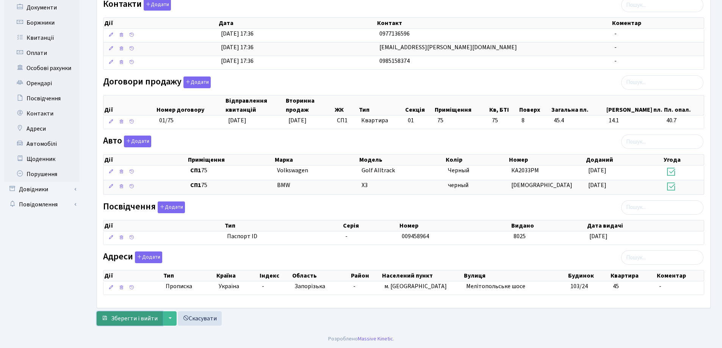
click at [130, 317] on span "Зберегти і вийти" at bounding box center [134, 319] width 47 height 8
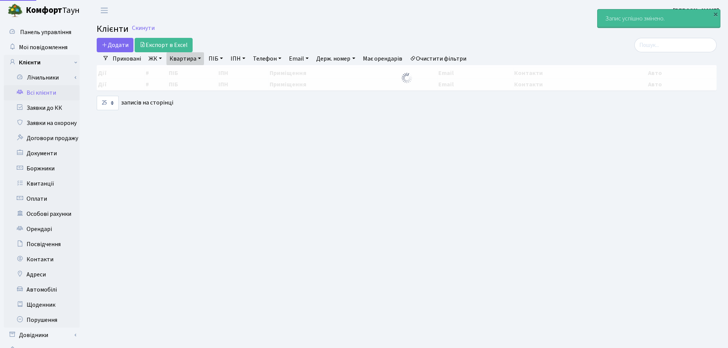
select select "25"
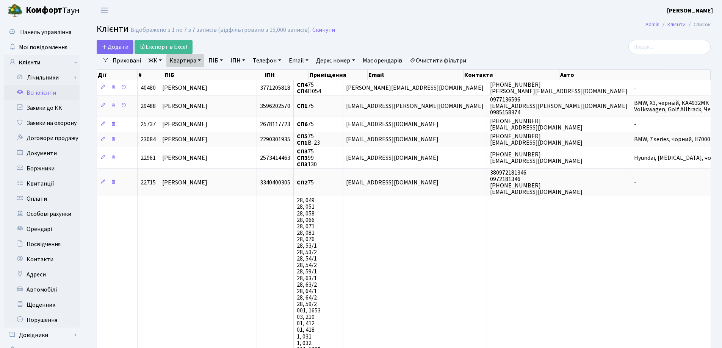
click at [200, 61] on link "Квартира" at bounding box center [185, 60] width 38 height 13
click at [219, 74] on icon at bounding box center [219, 75] width 6 height 6
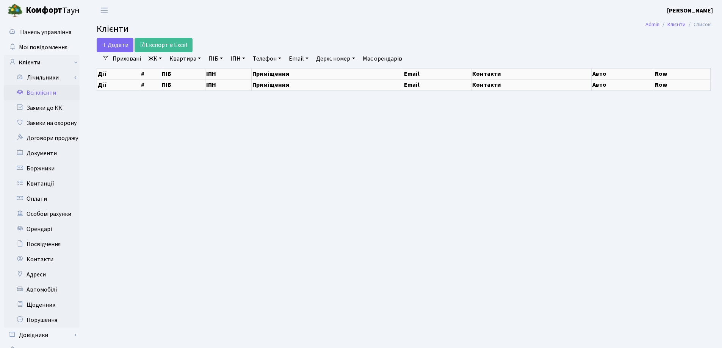
select select "25"
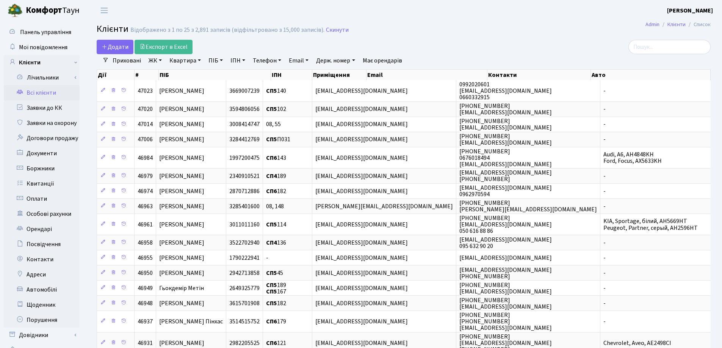
click at [199, 61] on link "Квартира" at bounding box center [185, 60] width 38 height 13
type input "310"
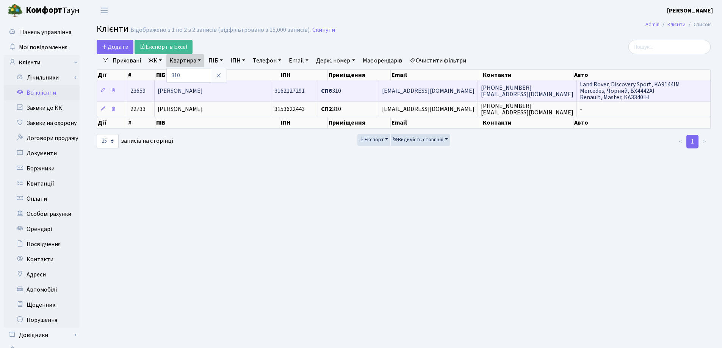
click at [203, 90] on span "Савіцький Віктор Олександрович" at bounding box center [180, 91] width 45 height 8
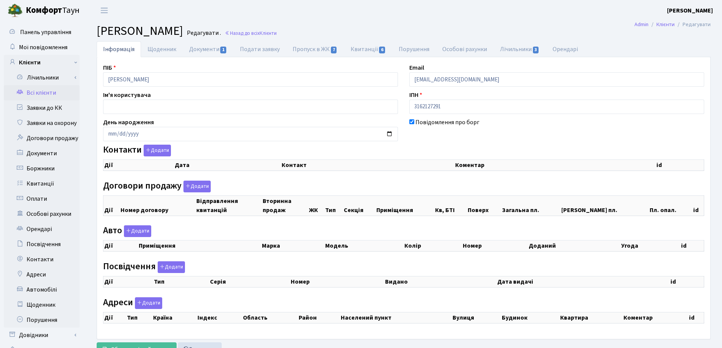
checkbox input "true"
select select "25"
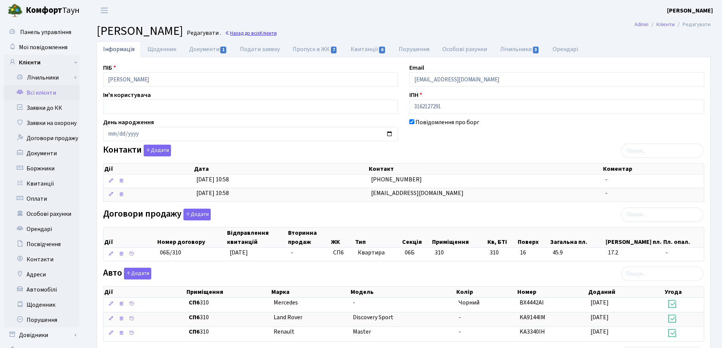
click at [277, 34] on link "Назад до всіх Клієнти" at bounding box center [251, 33] width 52 height 7
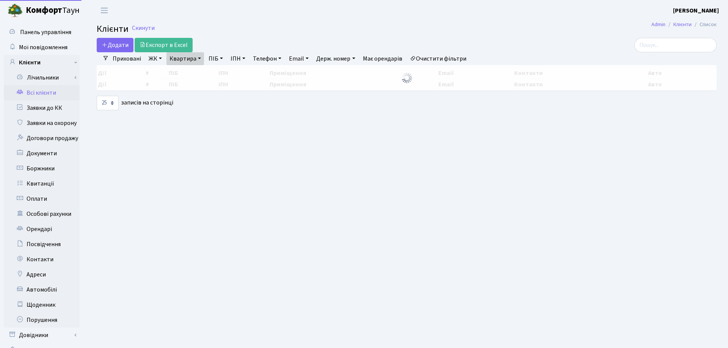
select select "25"
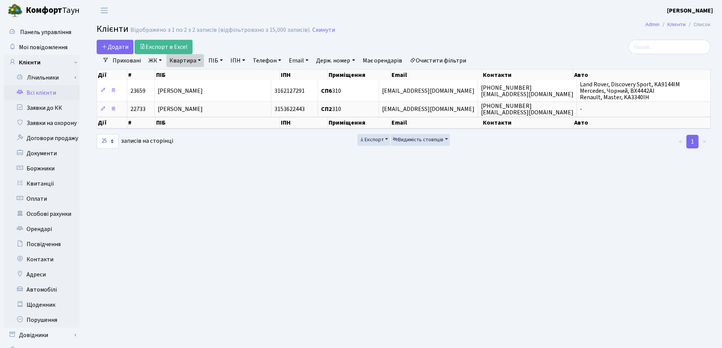
click at [198, 58] on link "Квартира" at bounding box center [185, 60] width 38 height 13
click at [220, 75] on icon at bounding box center [219, 75] width 6 height 6
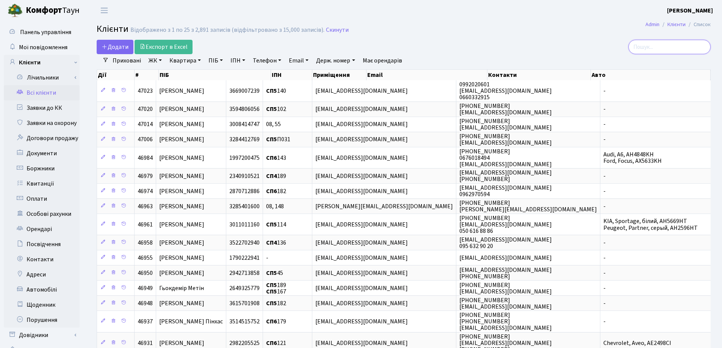
click at [693, 47] on input "search" at bounding box center [670, 47] width 82 height 14
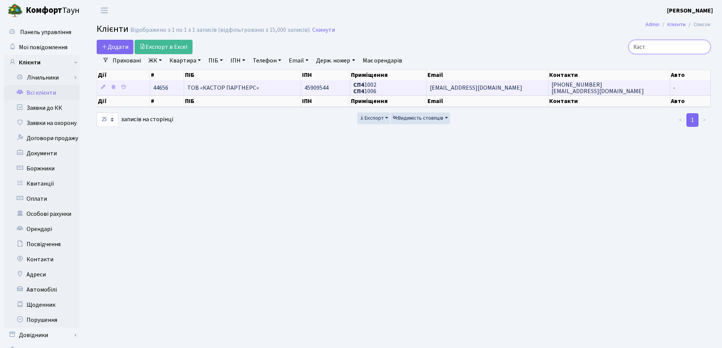
type input "Каст"
click at [243, 88] on span "ТОВ «КАСТОР ПАРТНЕРС»" at bounding box center [223, 88] width 72 height 8
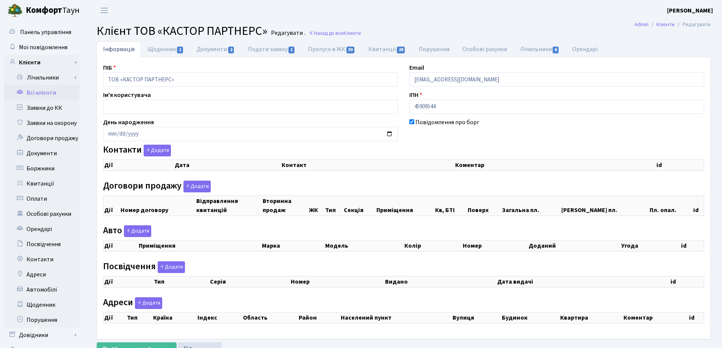
checkbox input "true"
select select "25"
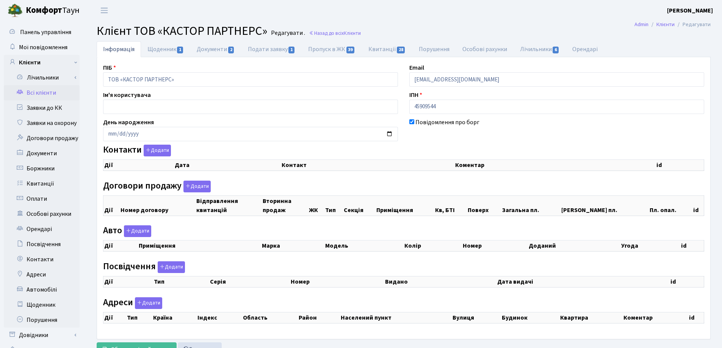
select select "25"
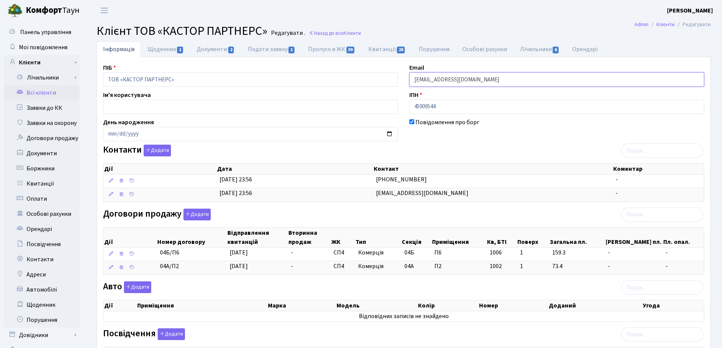
click at [449, 80] on input "[EMAIL_ADDRESS][DOMAIN_NAME]" at bounding box center [556, 79] width 295 height 14
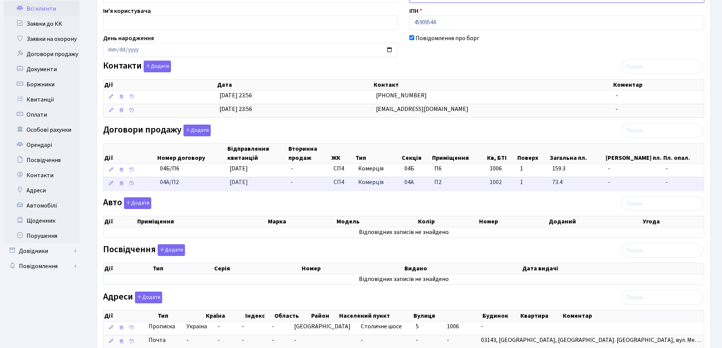
scroll to position [152, 0]
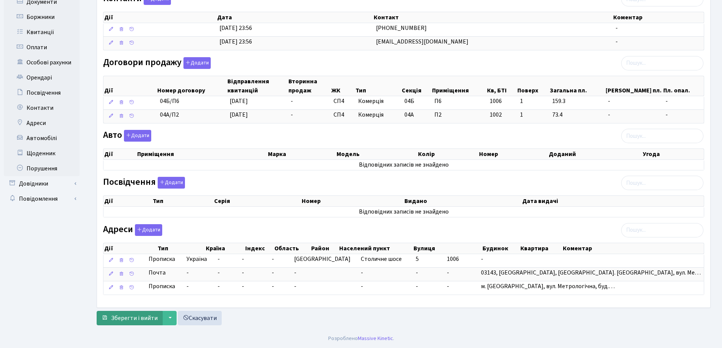
type input "0980737775RVV@gmail.com"
click at [143, 320] on span "Зберегти і вийти" at bounding box center [134, 318] width 47 height 8
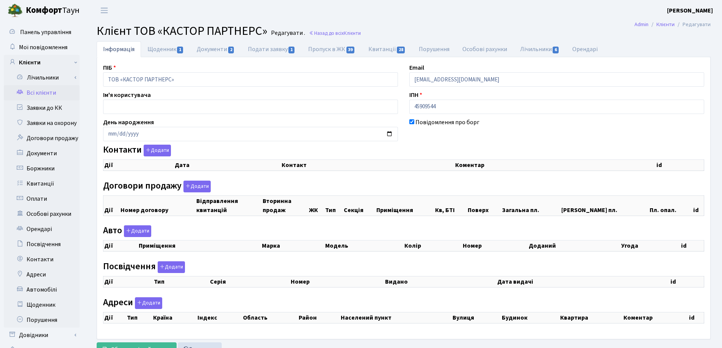
checkbox input "true"
select select "25"
checkbox input "true"
select select "25"
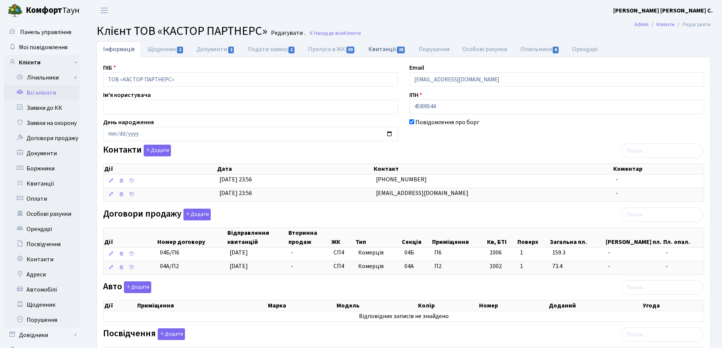
click at [380, 48] on link "Квитанції 28" at bounding box center [387, 49] width 50 height 16
select select "25"
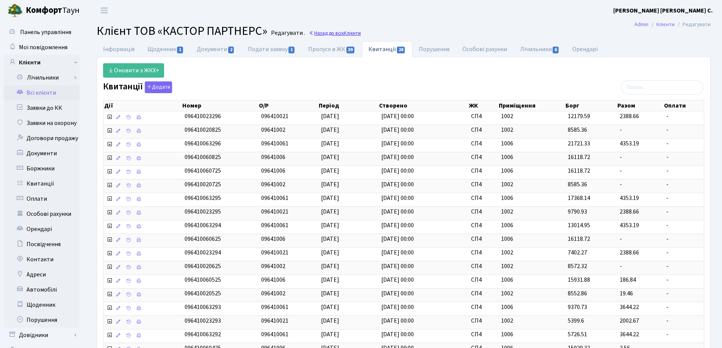
click at [334, 32] on link "Назад до всіх Клієнти" at bounding box center [335, 33] width 52 height 7
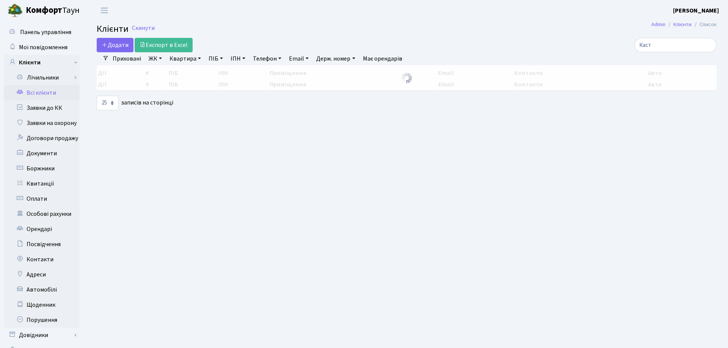
select select "25"
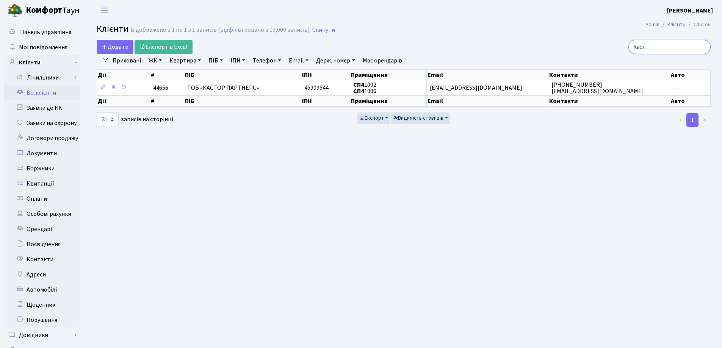
click at [702, 46] on input "Каст" at bounding box center [670, 47] width 82 height 14
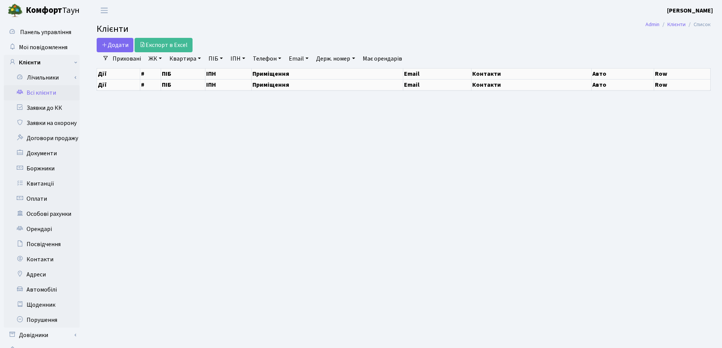
select select "25"
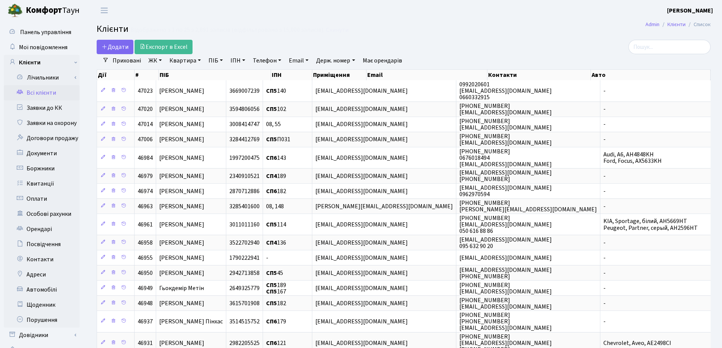
click at [199, 61] on link "Квартира" at bounding box center [185, 60] width 38 height 13
type input "310"
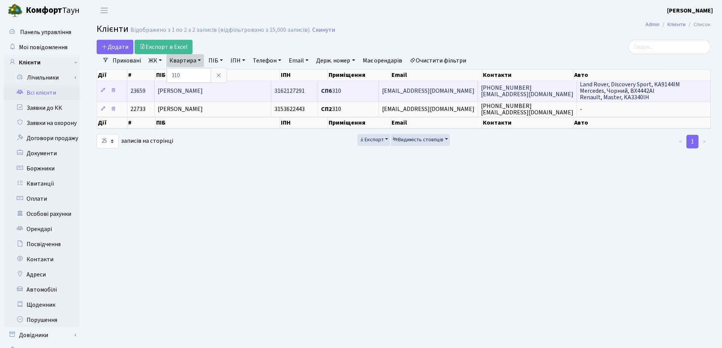
click at [203, 89] on span "[PERSON_NAME]" at bounding box center [180, 91] width 45 height 8
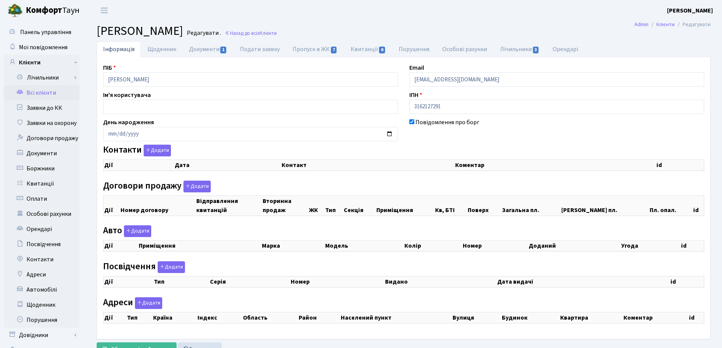
checkbox input "true"
select select "25"
checkbox input "true"
click at [277, 31] on link "Назад до всіх Клієнти" at bounding box center [251, 33] width 52 height 7
select select "25"
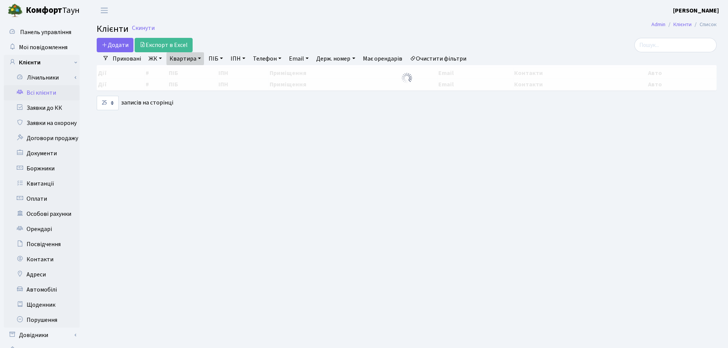
select select "25"
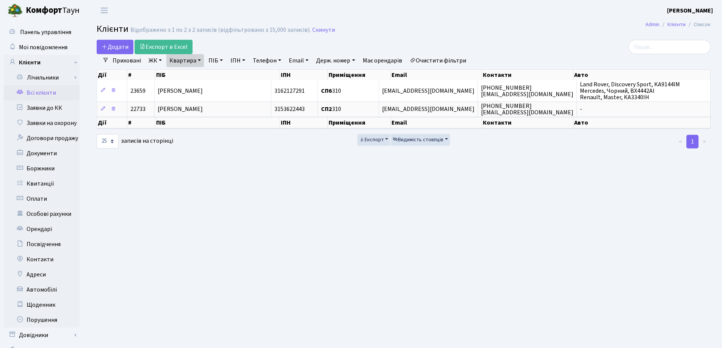
click at [200, 61] on link "Квартира" at bounding box center [185, 60] width 38 height 13
click at [220, 74] on icon at bounding box center [219, 75] width 6 height 6
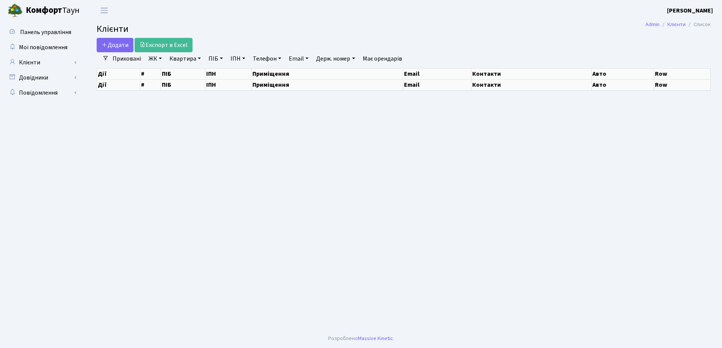
select select "25"
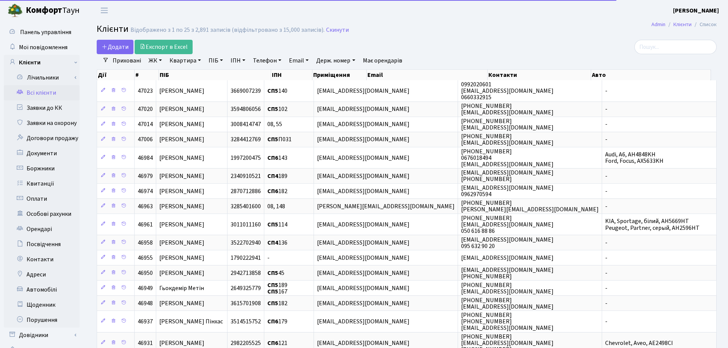
select select "25"
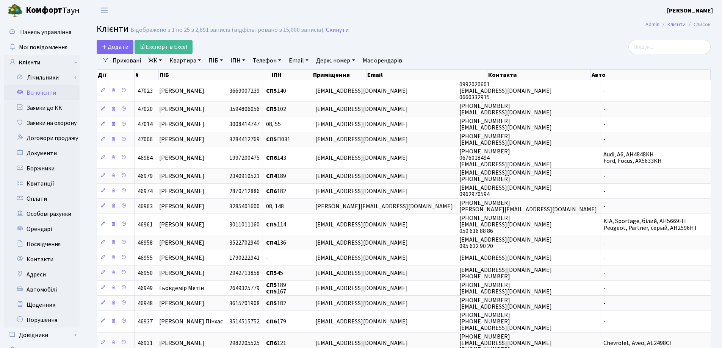
click at [425, 28] on h2 "Клієнти Відображено з 1 по 25 з 2,891 записів (відфільтровано з 15,000 записів)…" at bounding box center [404, 30] width 614 height 13
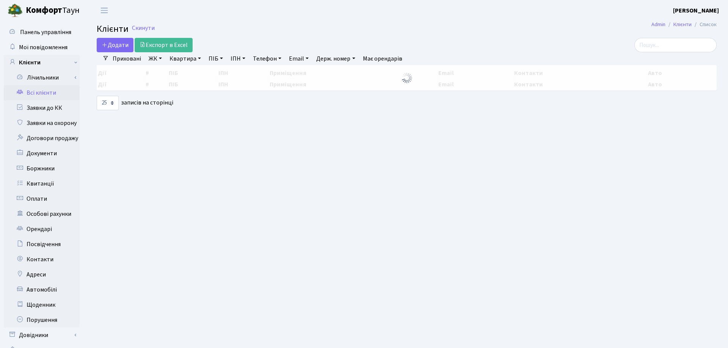
select select "25"
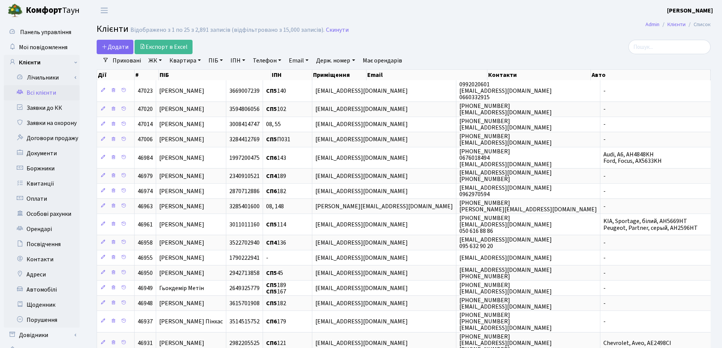
click at [201, 60] on link "Квартира" at bounding box center [185, 60] width 38 height 13
type input "158"
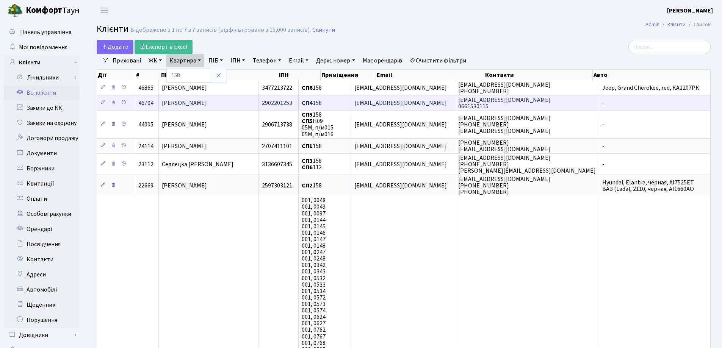
click at [232, 98] on td "[PERSON_NAME]" at bounding box center [209, 102] width 100 height 15
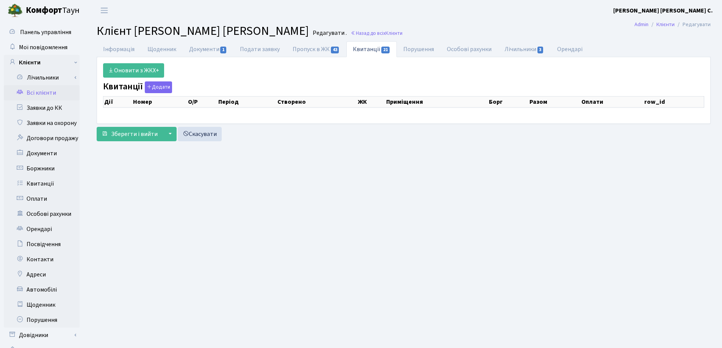
select select "25"
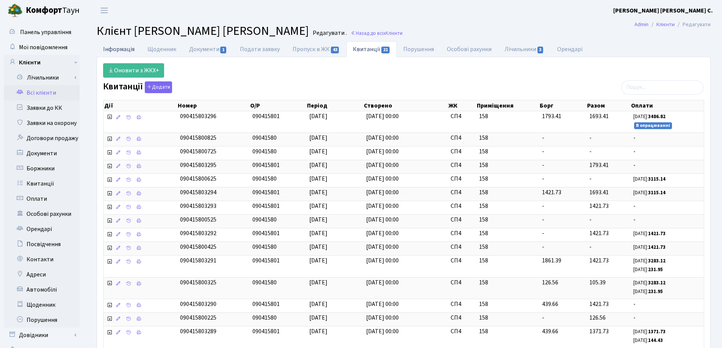
click at [107, 49] on link "Інформація" at bounding box center [119, 49] width 44 height 16
select select "25"
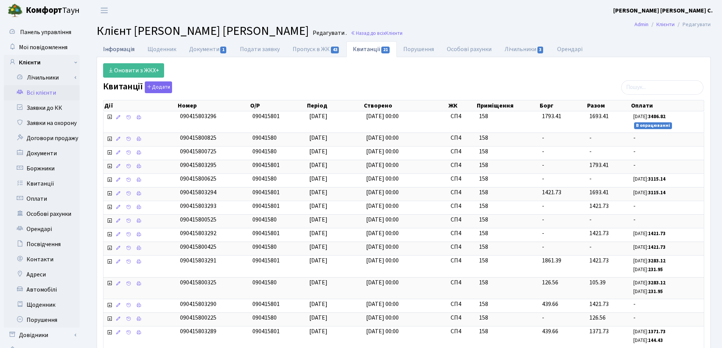
select select "25"
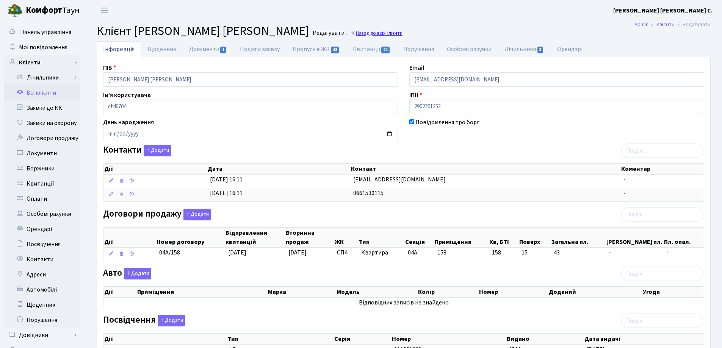
click at [351, 30] on link "Назад до всіх Клієнти" at bounding box center [377, 33] width 52 height 7
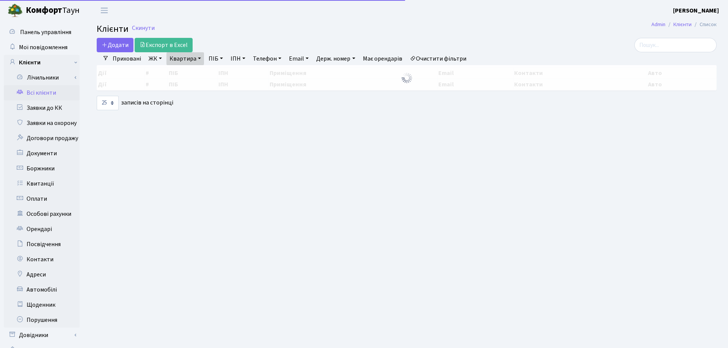
select select "25"
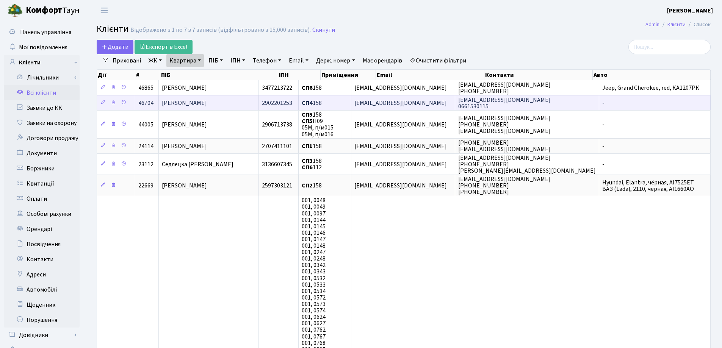
click at [243, 102] on td "[PERSON_NAME] [PERSON_NAME]" at bounding box center [209, 102] width 100 height 15
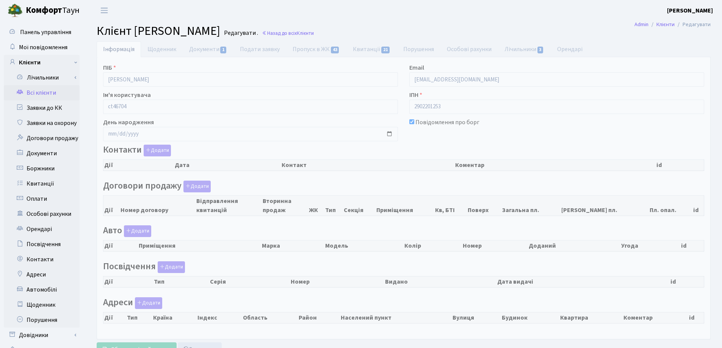
checkbox input "true"
select select "25"
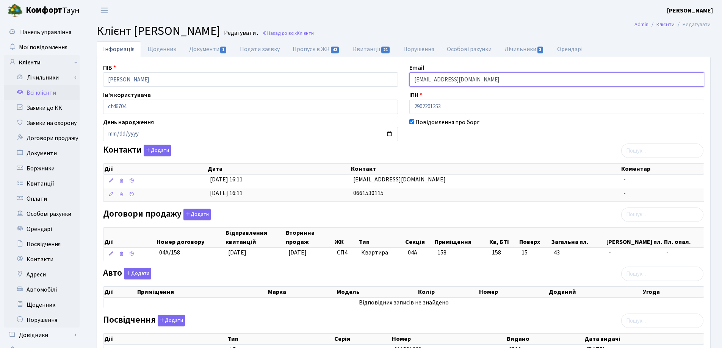
drag, startPoint x: 517, startPoint y: 78, endPoint x: 390, endPoint y: 80, distance: 127.0
click at [390, 80] on div "ПІБ Качан Юрій Миколайович Email antonstepanenkoarch@gmail.com Ім'я користувача…" at bounding box center [403, 239] width 613 height 352
click at [425, 32] on h2 "Клієнт Качан Юрій Миколайович Редагувати . Назад до всіх Клієнти" at bounding box center [404, 31] width 614 height 14
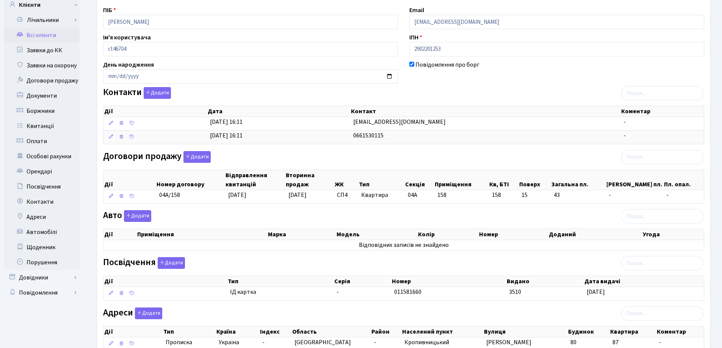
scroll to position [114, 0]
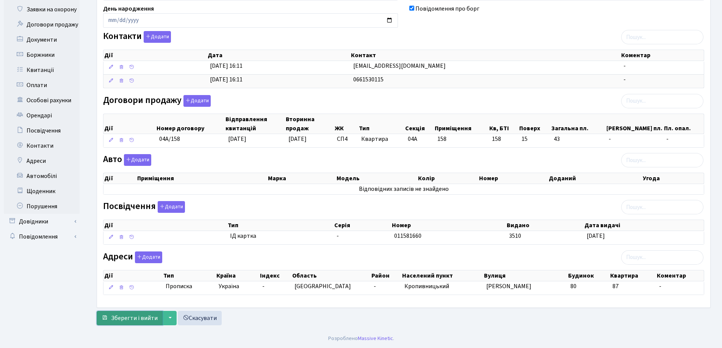
click at [140, 317] on span "Зберегти і вийти" at bounding box center [134, 318] width 47 height 8
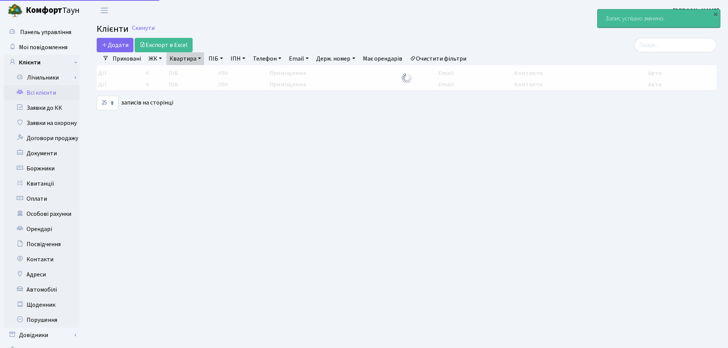
select select "25"
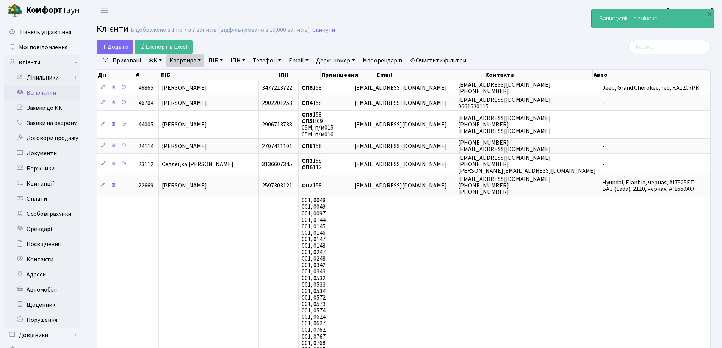
click at [200, 61] on link "Квартира" at bounding box center [185, 60] width 38 height 13
click at [215, 77] on link at bounding box center [219, 75] width 16 height 14
